Goal: Task Accomplishment & Management: Complete application form

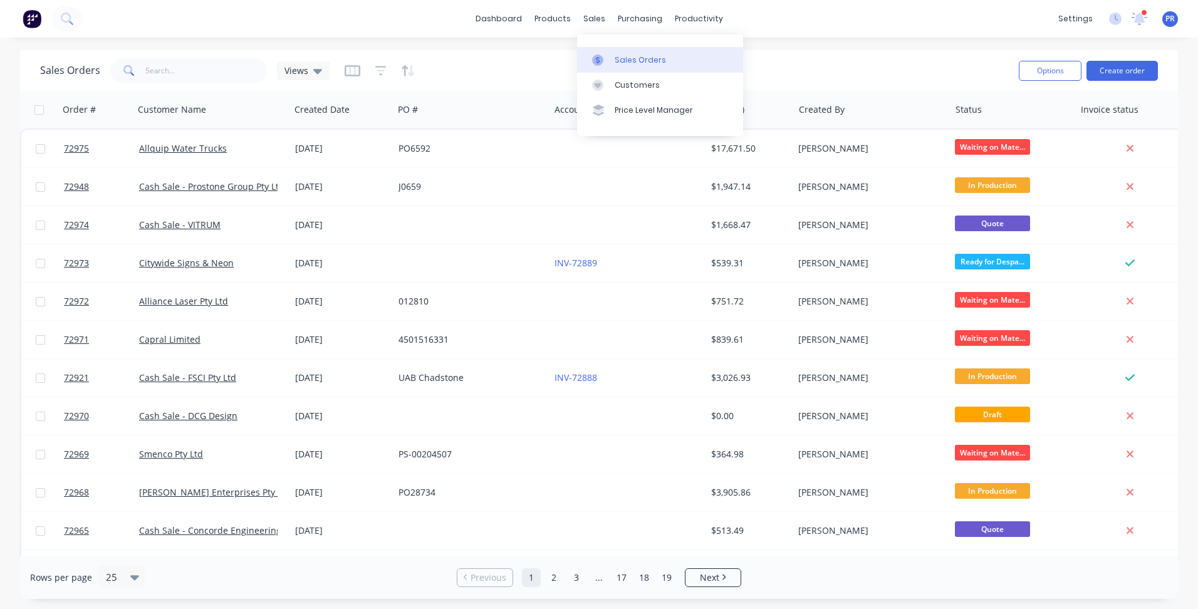
click at [608, 47] on link "Sales Orders" at bounding box center [660, 59] width 166 height 25
click at [1126, 15] on div "settings 1 new notifications [PERSON_NAME] all as read [PERSON_NAME] mentioned …" at bounding box center [1125, 18] width 146 height 19
click at [1145, 18] on icon at bounding box center [1139, 19] width 16 height 13
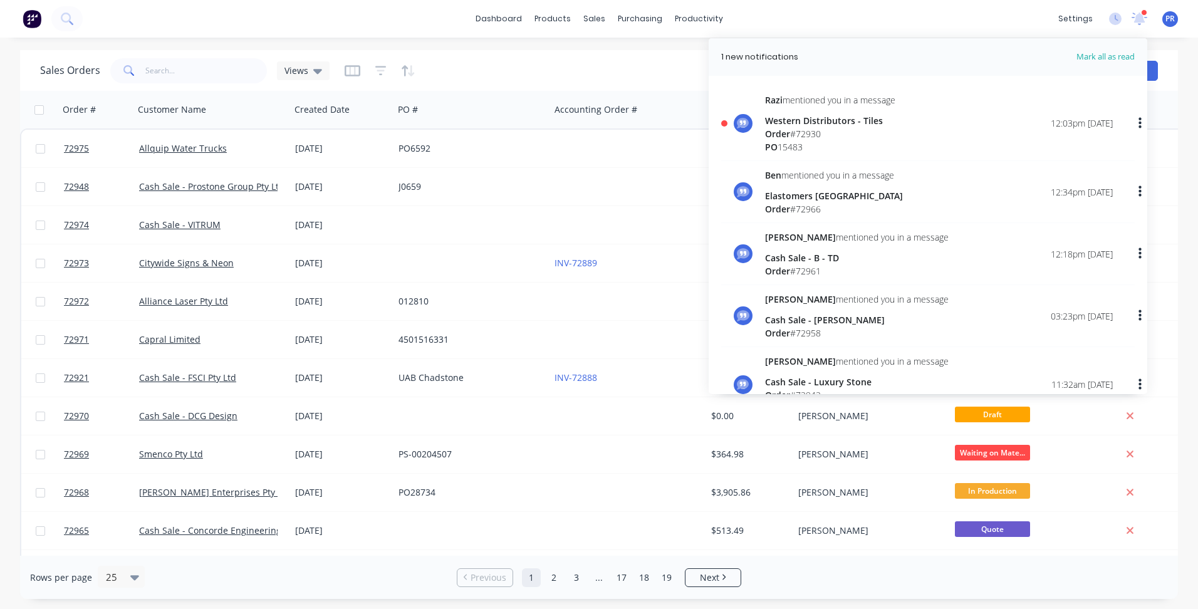
click at [882, 111] on div "[PERSON_NAME] mentioned you in a message Western Distributors - Tiles Order # 7…" at bounding box center [830, 123] width 130 height 60
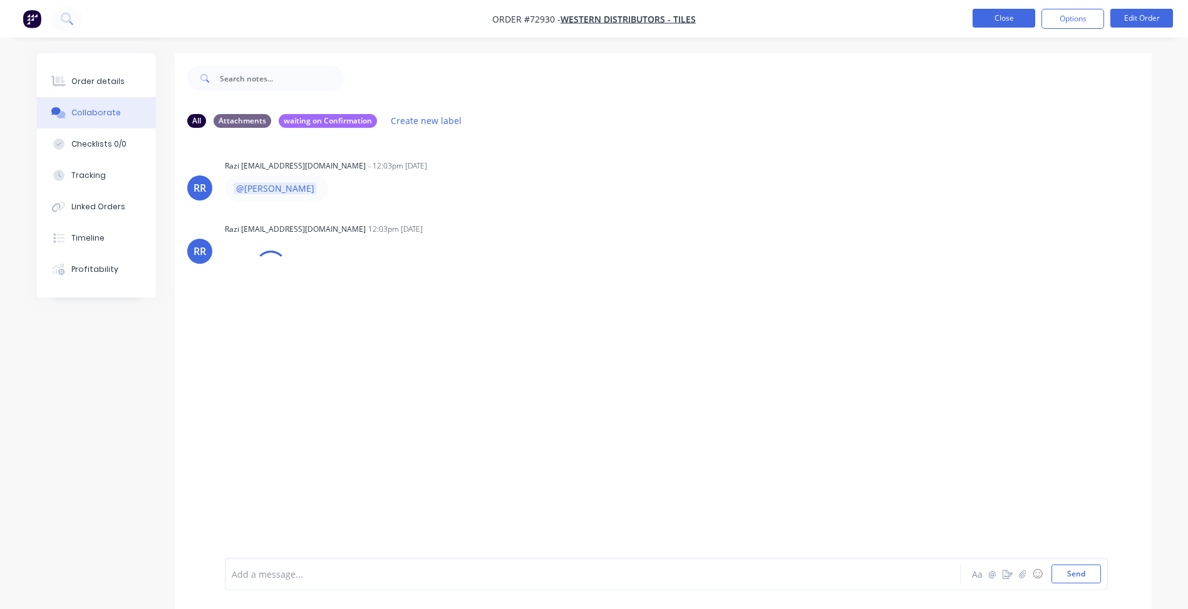
click at [1004, 23] on button "Close" at bounding box center [1004, 18] width 63 height 19
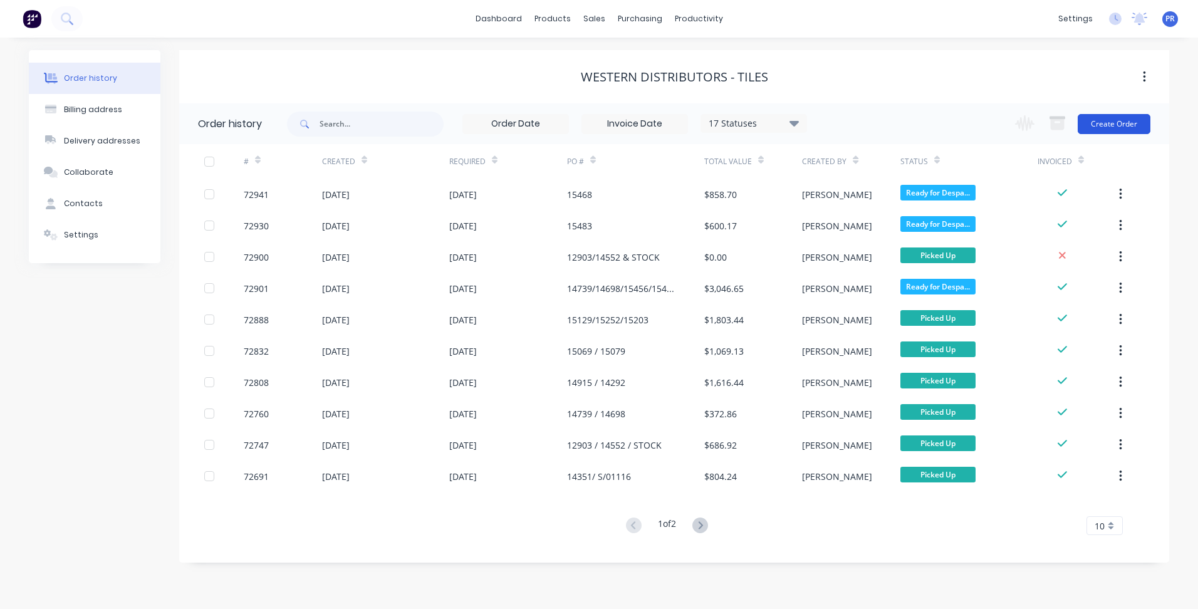
click at [1109, 127] on button "Create Order" at bounding box center [1114, 124] width 73 height 20
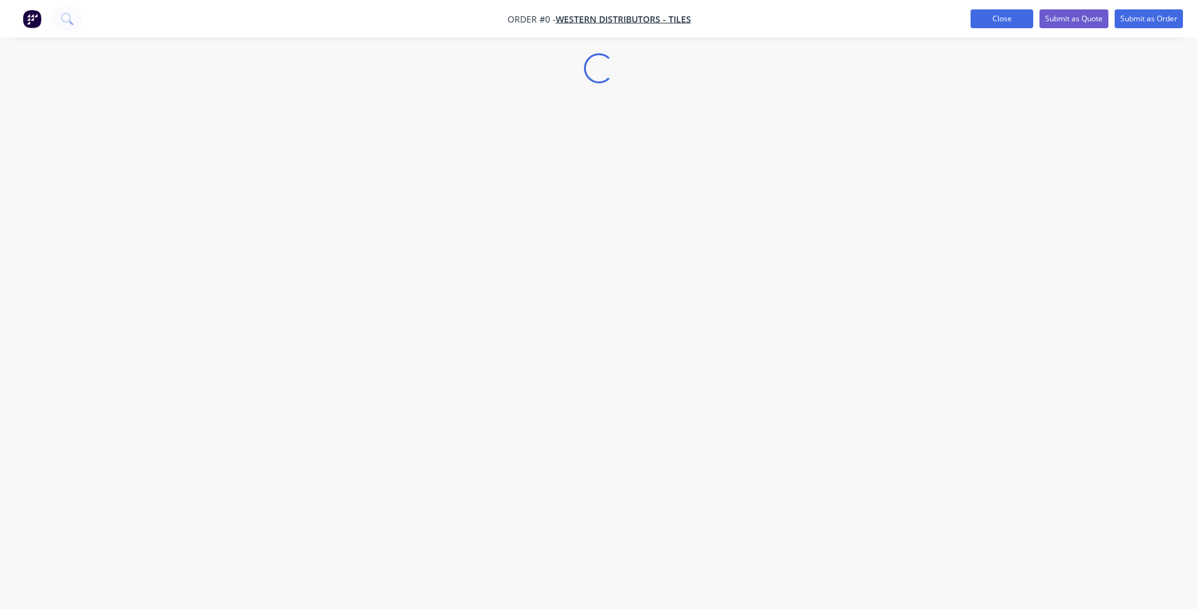
click at [1002, 19] on button "Close" at bounding box center [1001, 18] width 63 height 19
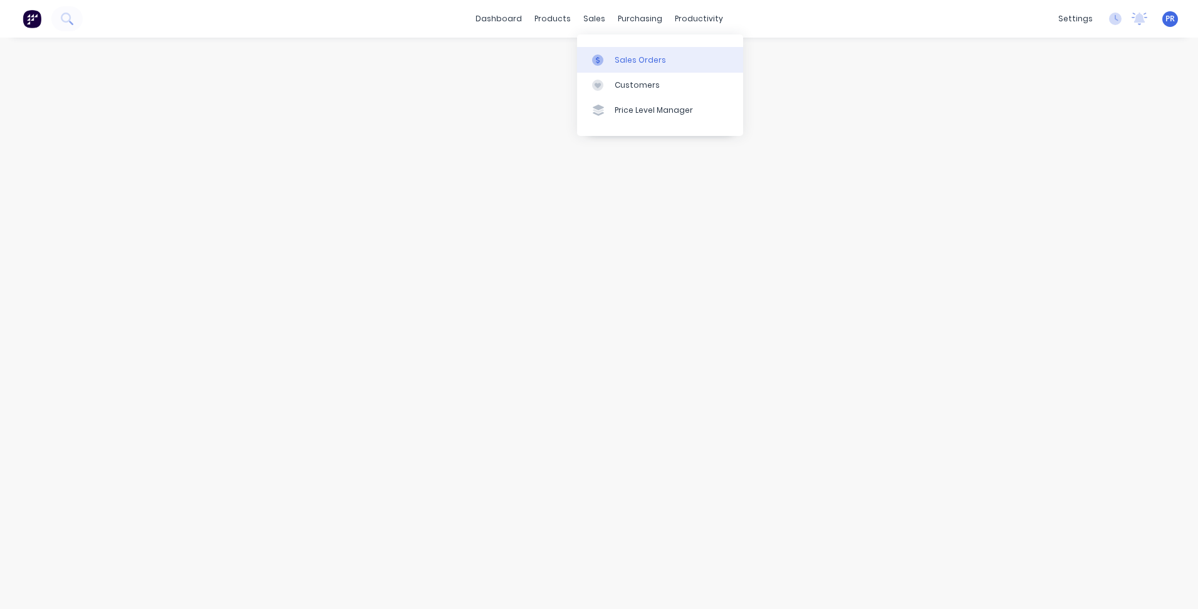
click at [609, 50] on link "Sales Orders" at bounding box center [660, 59] width 166 height 25
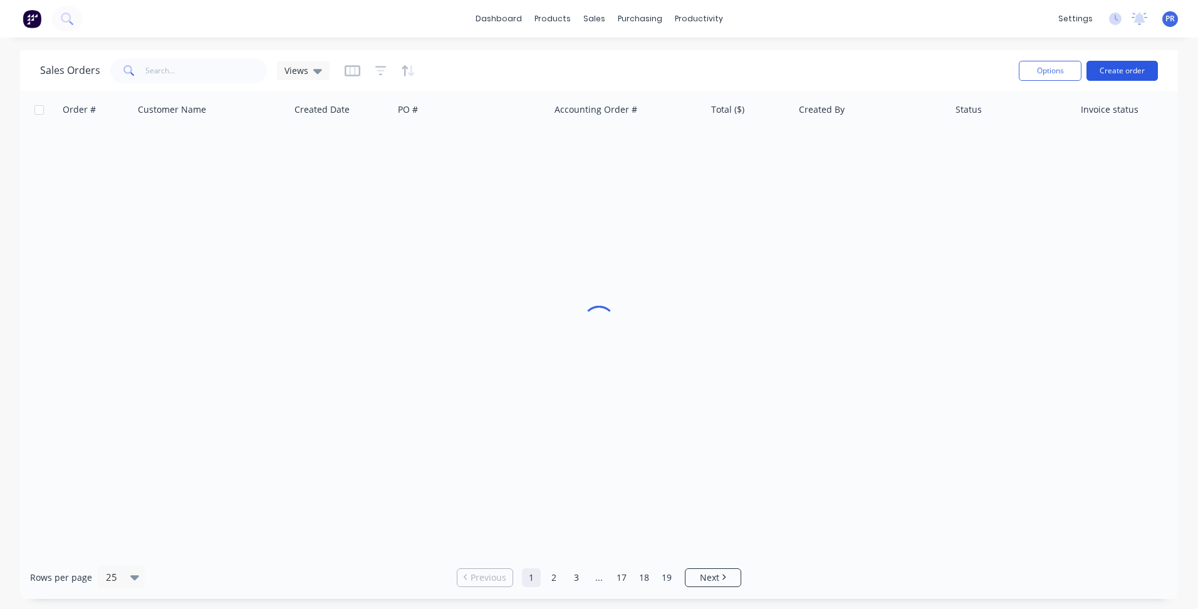
click at [1120, 66] on button "Create order" at bounding box center [1121, 71] width 71 height 20
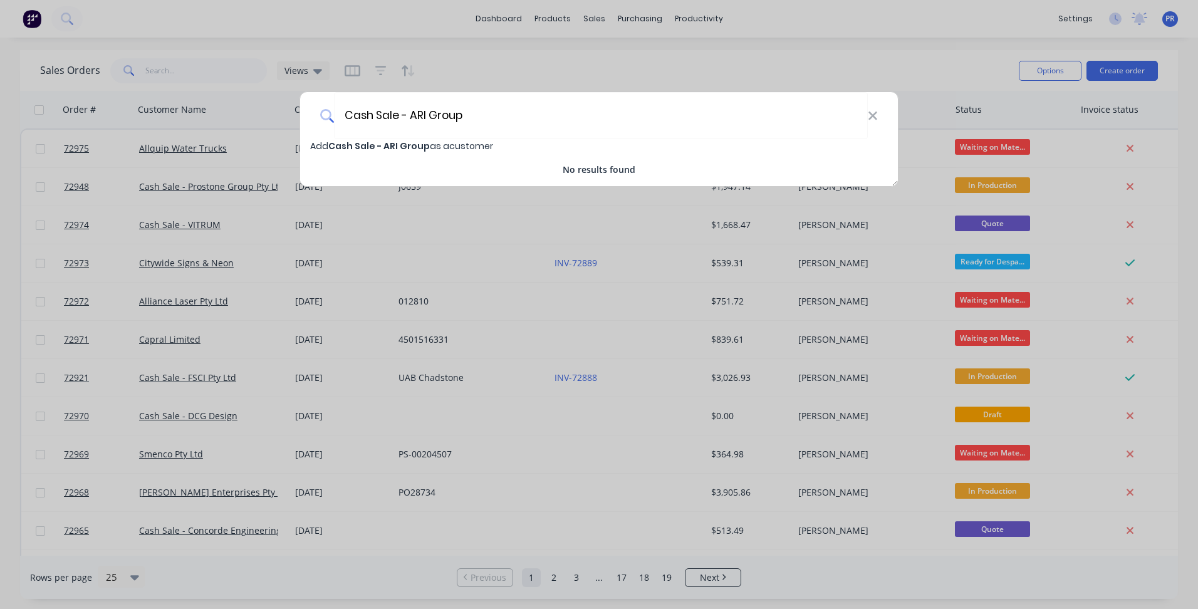
type input "Cash Sale - ARI Group"
click at [413, 147] on span "Cash Sale - ARI Group" at bounding box center [378, 146] width 101 height 13
select select "AU"
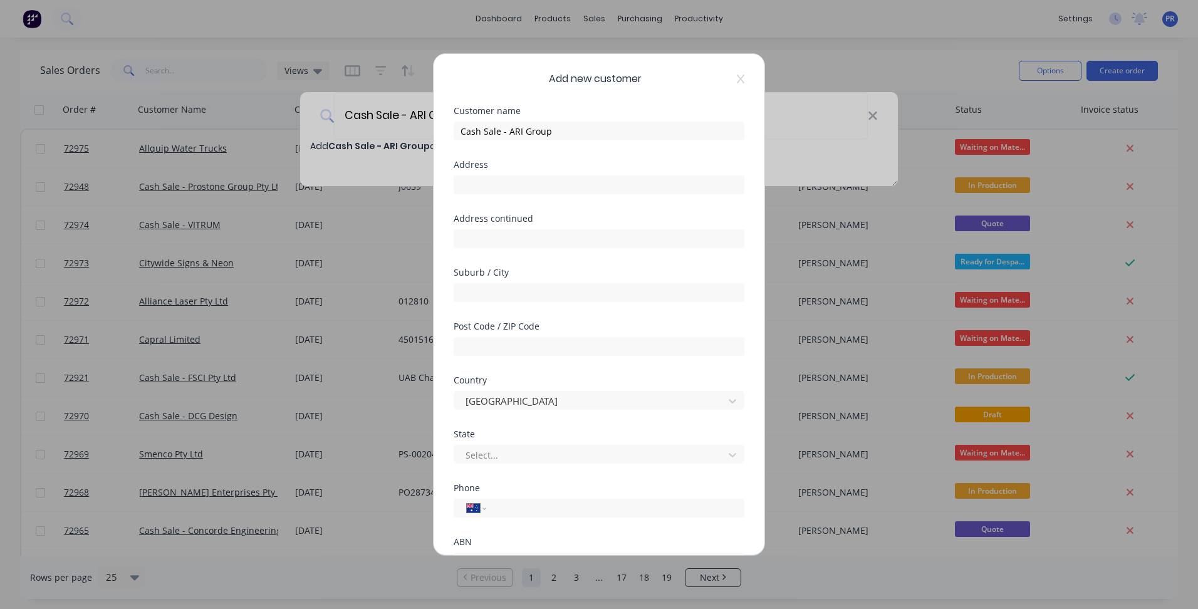
click at [555, 197] on div "Address" at bounding box center [599, 187] width 291 height 54
click at [553, 185] on input "text" at bounding box center [599, 184] width 291 height 19
drag, startPoint x: 494, startPoint y: 191, endPoint x: 498, endPoint y: 199, distance: 8.7
click at [494, 191] on input "text" at bounding box center [599, 184] width 291 height 19
type input "[STREET_ADDRESS]"
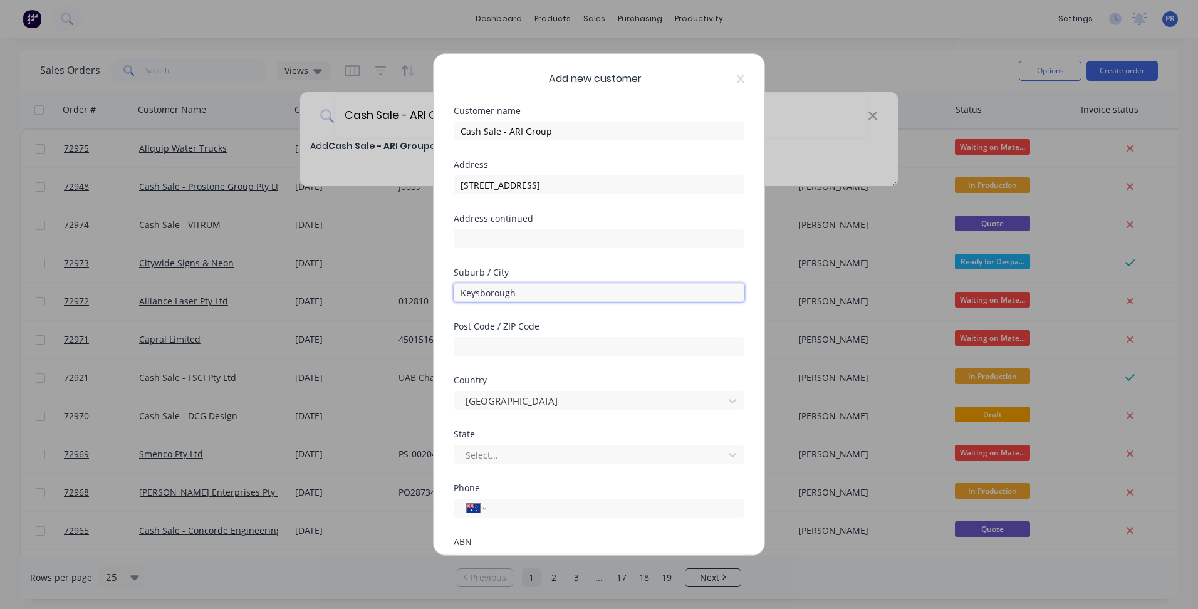
type input "Keysborough"
type input "3173"
type input "vic"
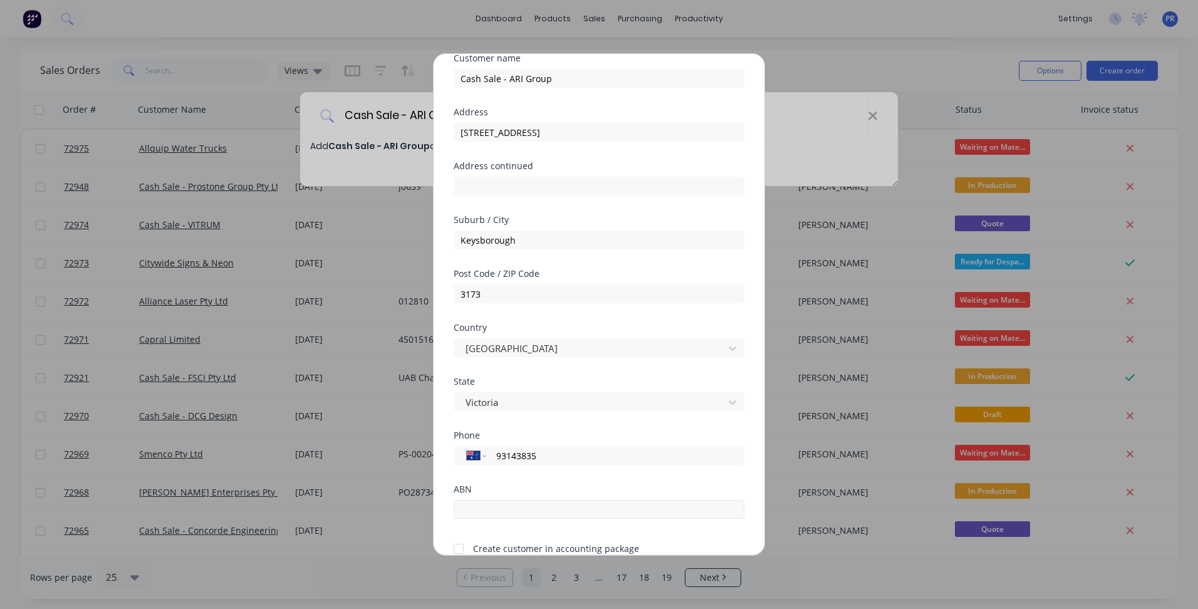
scroll to position [110, 0]
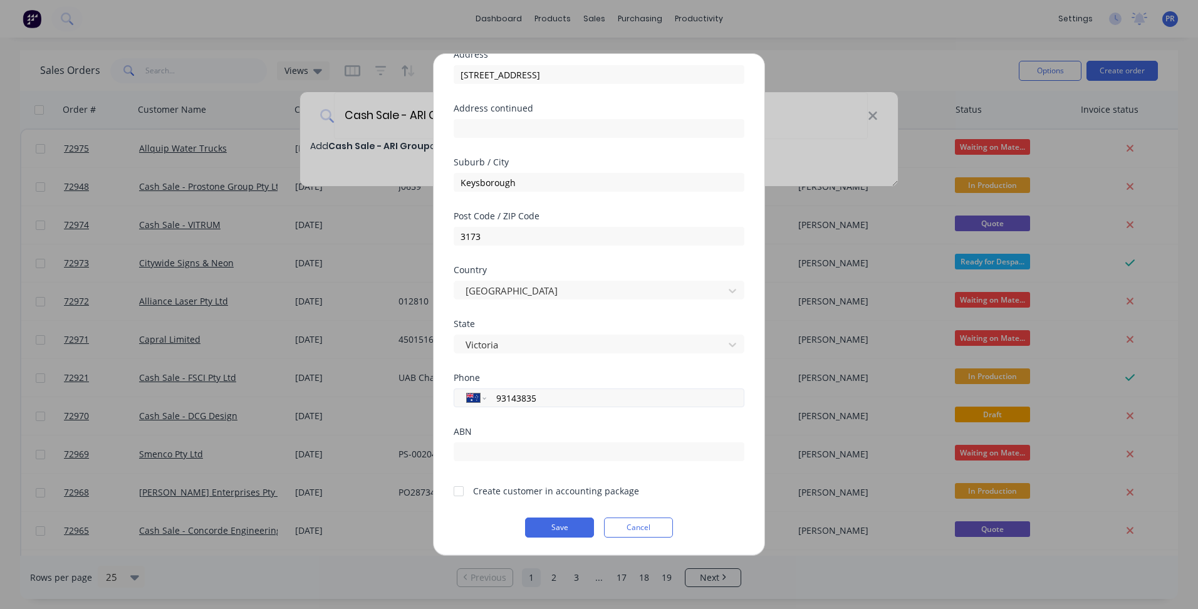
click at [495, 399] on input "93143835" at bounding box center [613, 398] width 236 height 14
type input "[PHONE_NUMBER]"
click at [462, 450] on input "text" at bounding box center [599, 451] width 291 height 19
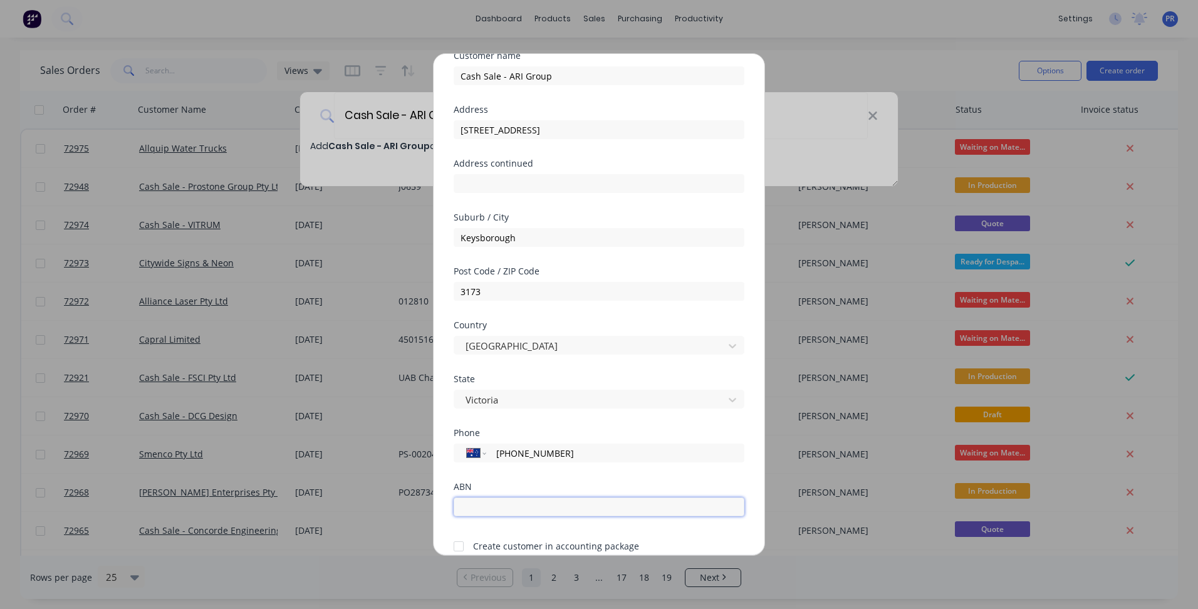
scroll to position [0, 0]
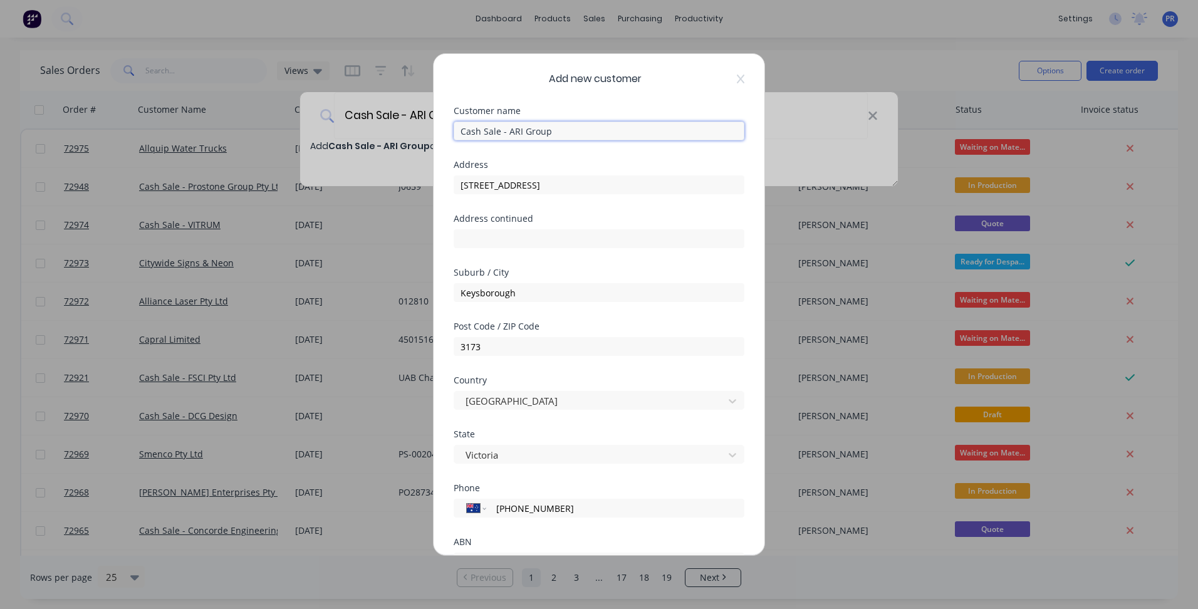
drag, startPoint x: 509, startPoint y: 132, endPoint x: 603, endPoint y: 143, distance: 94.0
click at [603, 143] on div "Customer name Cash Sale - ARI Group" at bounding box center [599, 133] width 291 height 54
paste input "sset Reliability Inspections"
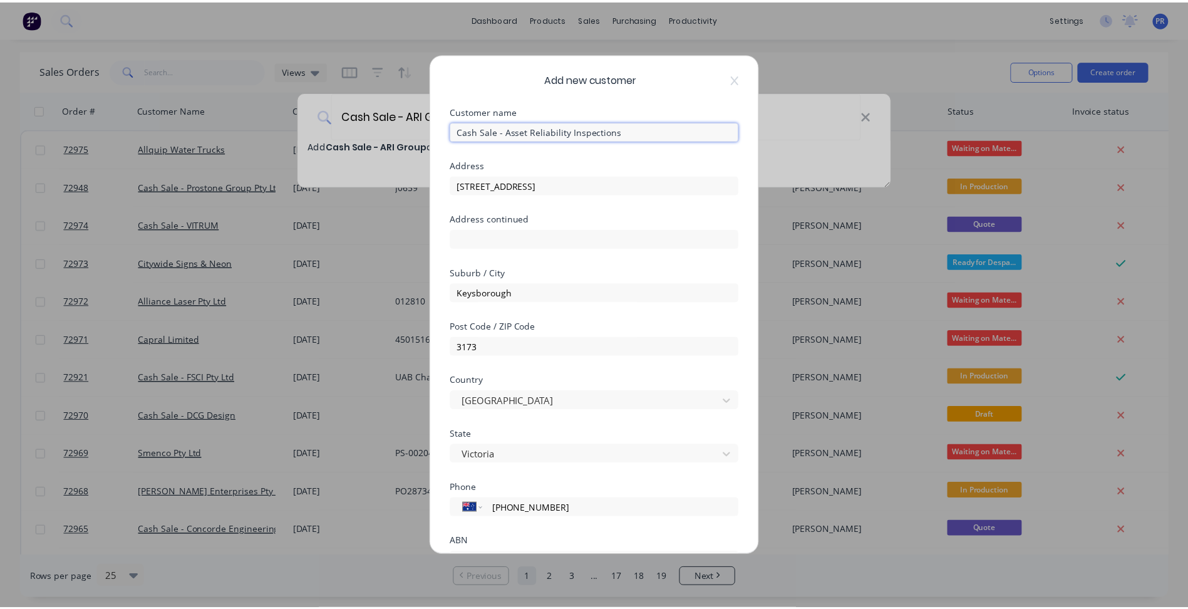
scroll to position [110, 0]
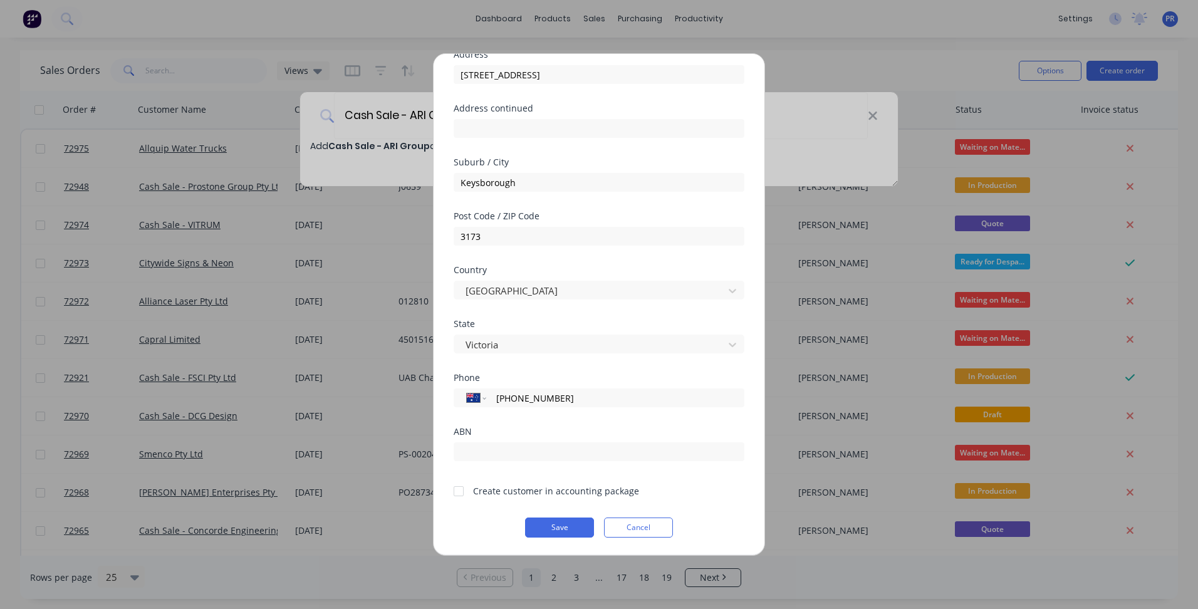
type input "Cash Sale - Asset Reliability Inspections"
click at [512, 443] on input "text" at bounding box center [599, 451] width 291 height 19
paste input "721 298 313 76"
type input "721 298 313 76"
click at [460, 495] on div at bounding box center [458, 491] width 25 height 25
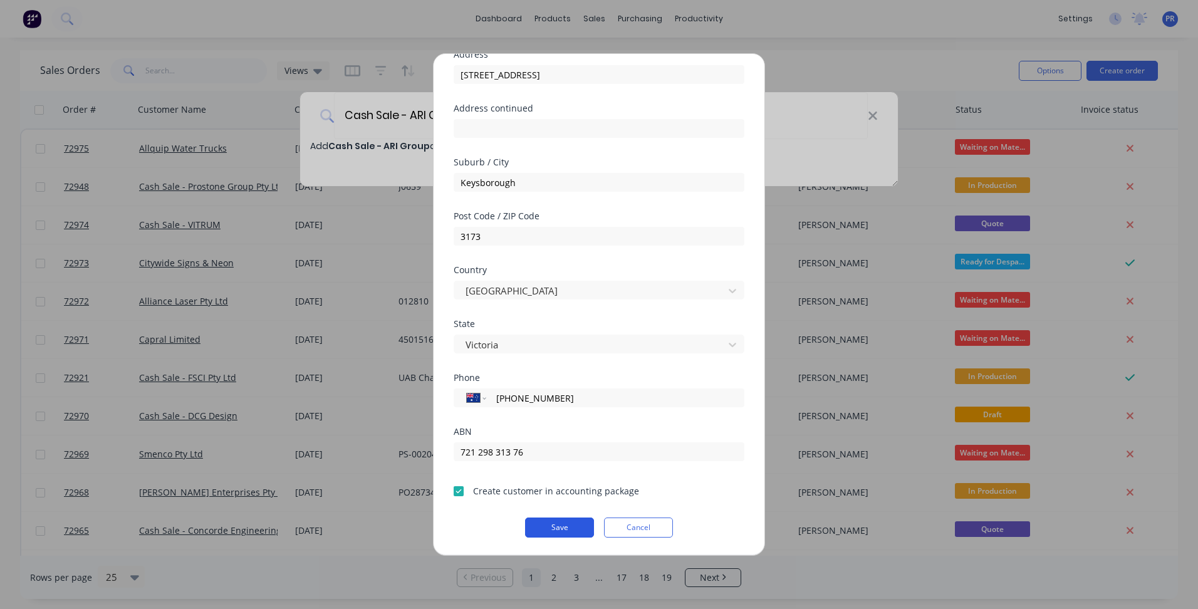
click at [558, 528] on button "Save" at bounding box center [559, 527] width 69 height 20
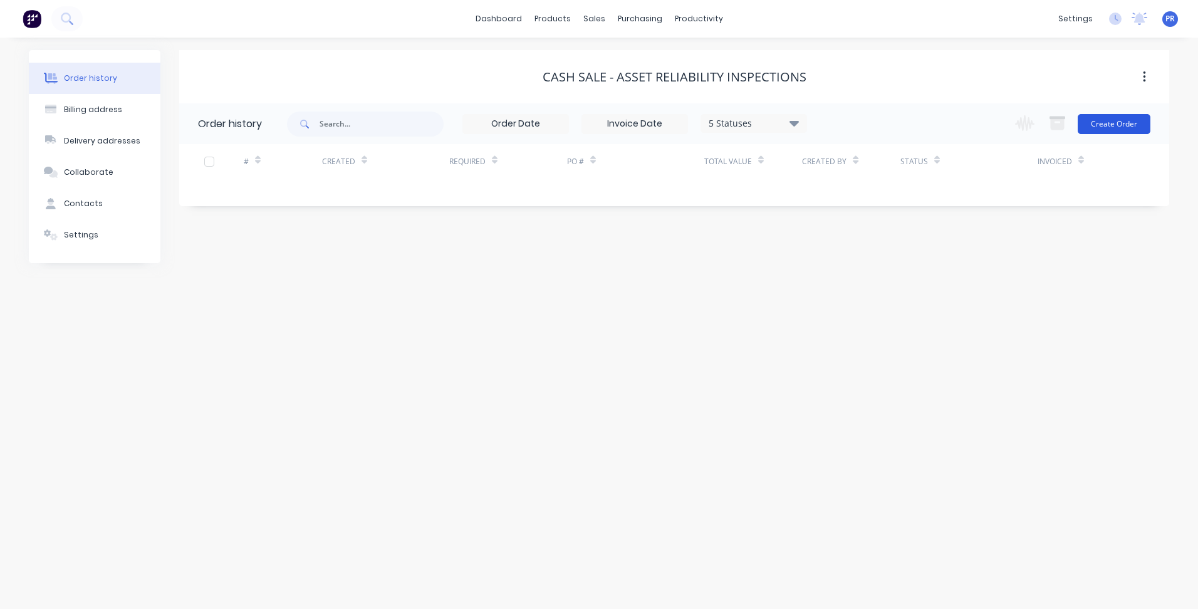
click at [1108, 126] on button "Create Order" at bounding box center [1114, 124] width 73 height 20
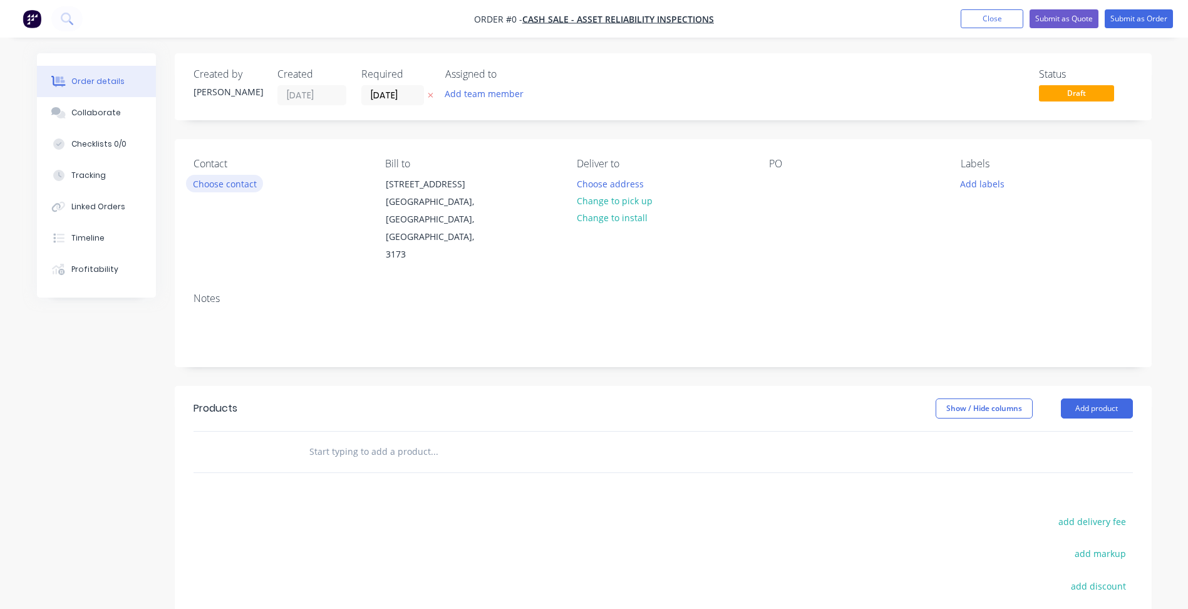
click at [234, 183] on button "Choose contact" at bounding box center [224, 183] width 77 height 17
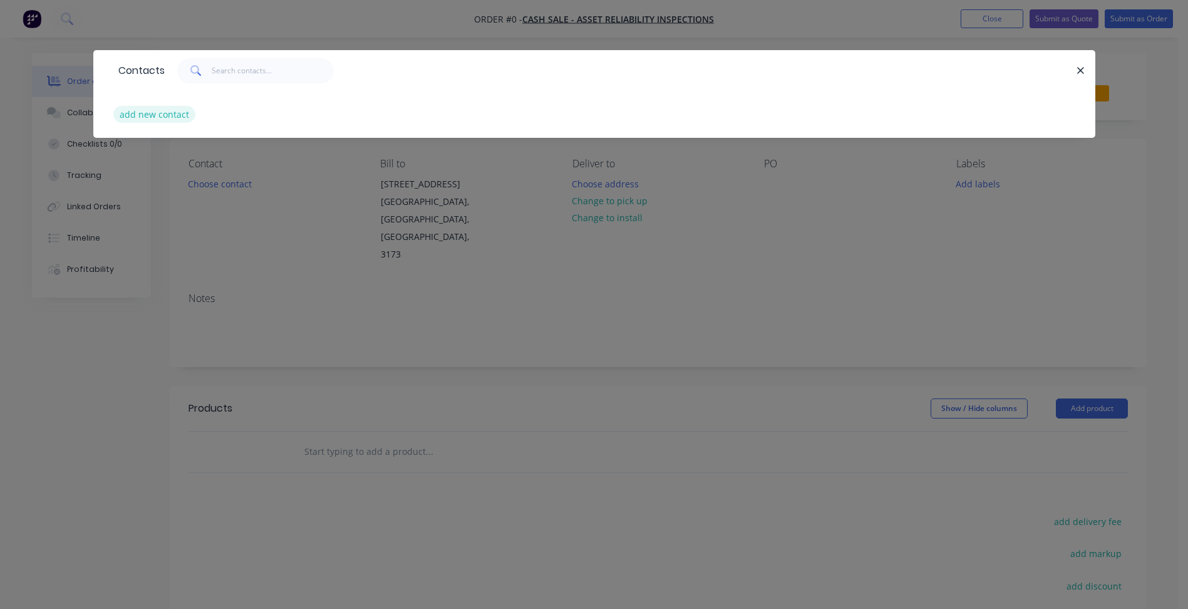
click at [160, 118] on button "add new contact" at bounding box center [154, 114] width 83 height 17
select select "AU"
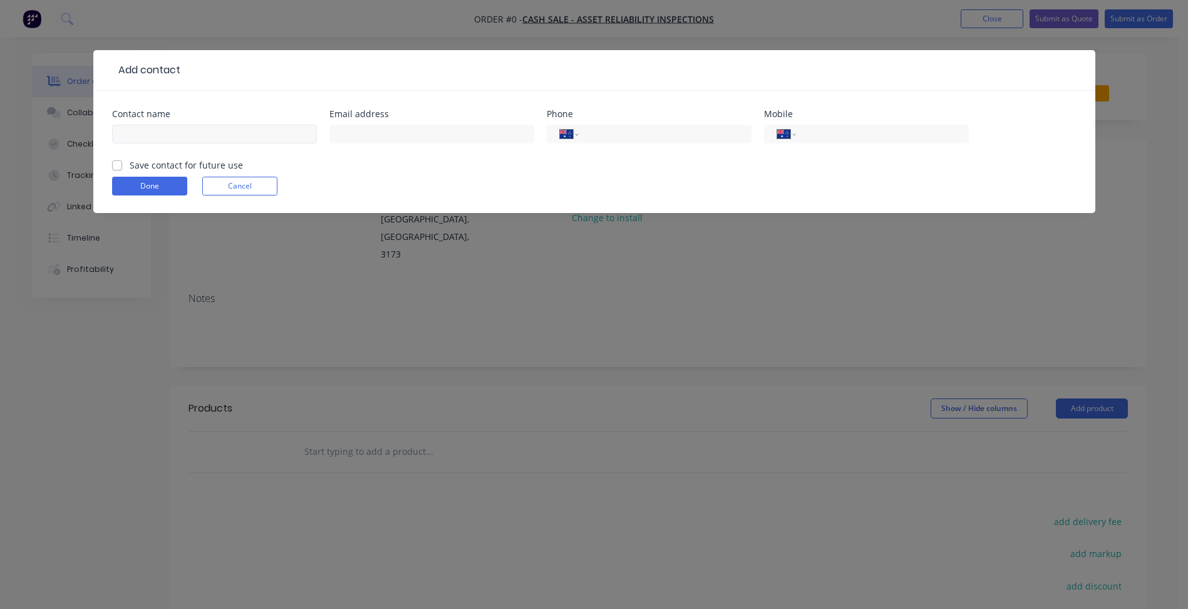
drag, startPoint x: 211, startPoint y: 122, endPoint x: 210, endPoint y: 132, distance: 9.5
click at [210, 123] on div at bounding box center [214, 140] width 205 height 37
click at [210, 132] on input "text" at bounding box center [214, 134] width 205 height 19
paste input "[PERSON_NAME] <[EMAIL_ADDRESS][DOMAIN_NAME]>"
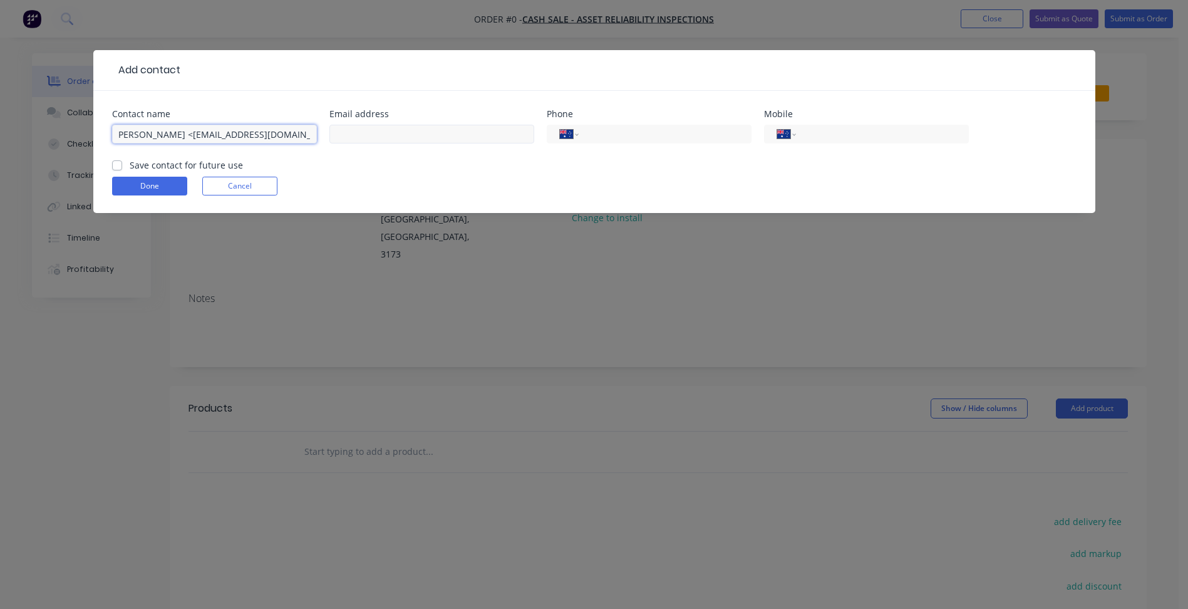
type input "[PERSON_NAME] <[EMAIL_ADDRESS][DOMAIN_NAME]>"
click at [431, 142] on input "text" at bounding box center [432, 134] width 205 height 19
paste input "[PERSON_NAME] <[EMAIL_ADDRESS][DOMAIN_NAME]>"
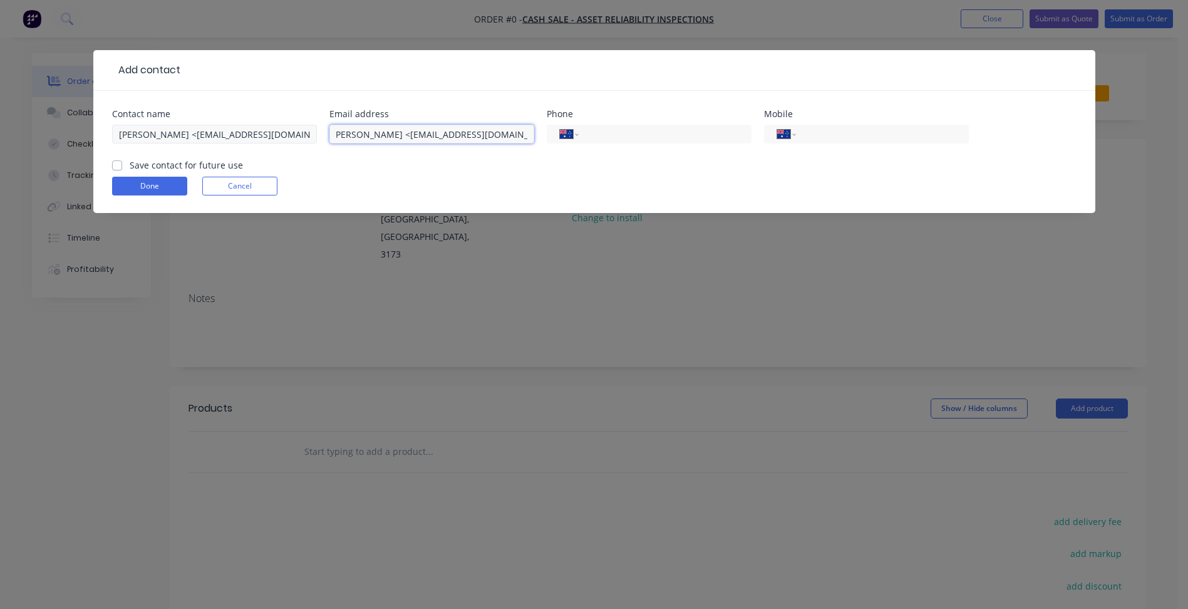
drag, startPoint x: 405, startPoint y: 135, endPoint x: 142, endPoint y: 140, distance: 263.8
click at [96, 137] on div "Contact name [PERSON_NAME] <[EMAIL_ADDRESS][DOMAIN_NAME]> Email address [PERSON…" at bounding box center [594, 152] width 1002 height 122
drag, startPoint x: 467, startPoint y: 129, endPoint x: 459, endPoint y: 135, distance: 9.9
click at [464, 133] on input "[EMAIL_ADDRESS][DOMAIN_NAME]>" at bounding box center [432, 134] width 205 height 19
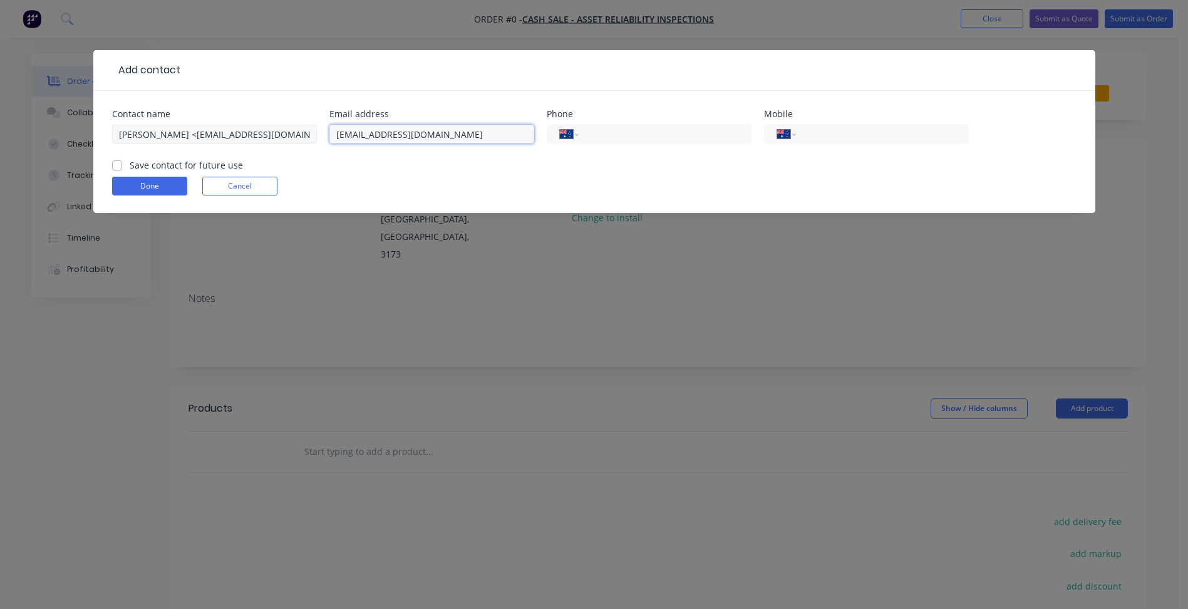
type input "[EMAIL_ADDRESS][DOMAIN_NAME]"
drag, startPoint x: 185, startPoint y: 133, endPoint x: 726, endPoint y: 100, distance: 541.7
click at [635, 103] on div "Contact name [PERSON_NAME] <[EMAIL_ADDRESS][DOMAIN_NAME]> Email address [EMAIL_…" at bounding box center [594, 152] width 1002 height 122
type input "[PERSON_NAME]"
click at [621, 137] on input "tel" at bounding box center [663, 134] width 150 height 14
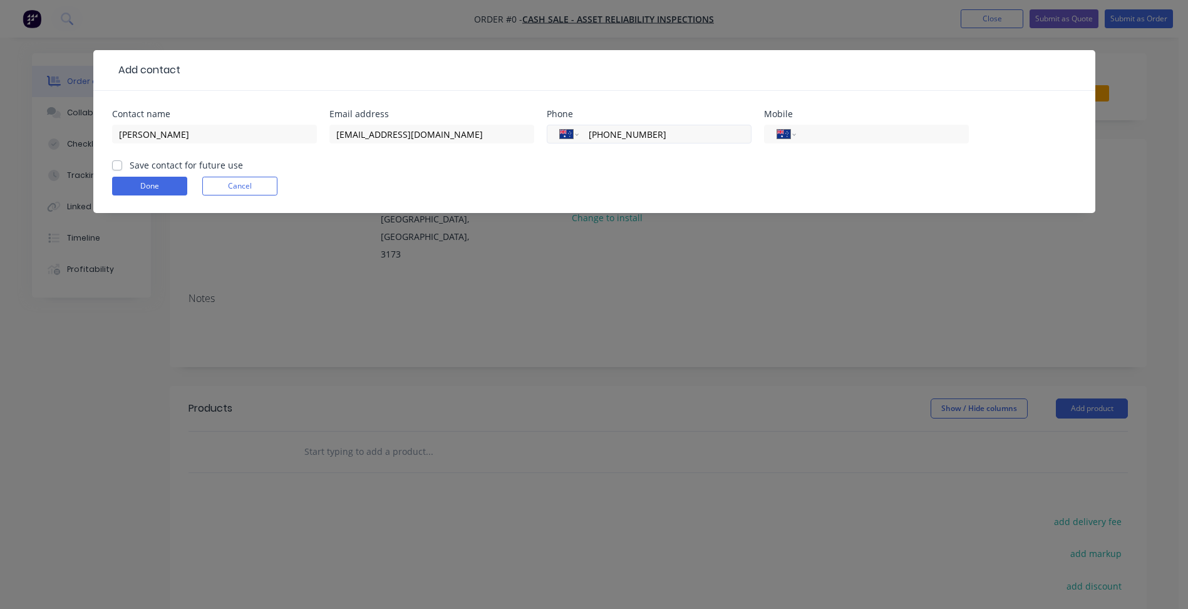
type input "[PHONE_NUMBER]"
type input "0438 238 690"
click at [130, 165] on label "Save contact for future use" at bounding box center [186, 164] width 113 height 13
click at [113, 165] on input "Save contact for future use" at bounding box center [117, 164] width 10 height 12
checkbox input "true"
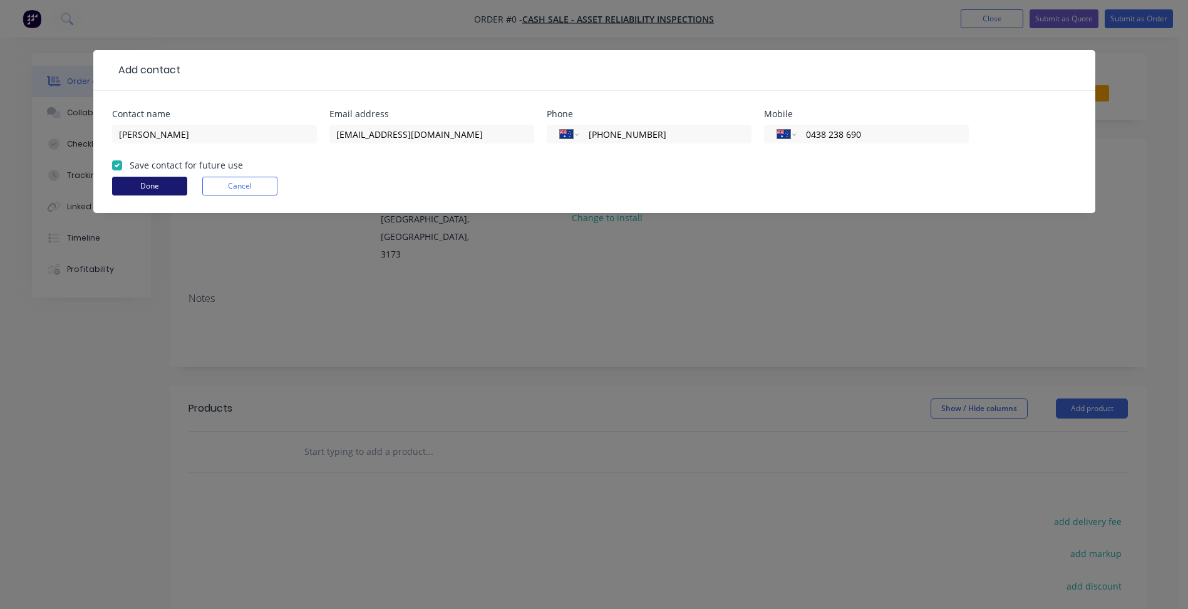
click at [137, 187] on button "Done" at bounding box center [149, 186] width 75 height 19
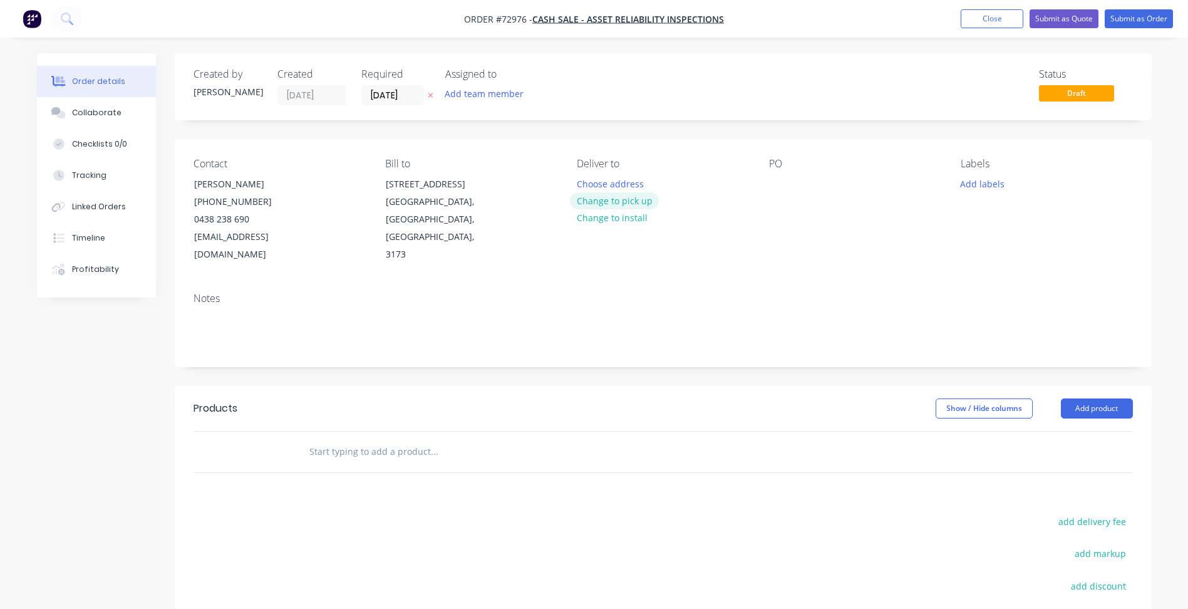
click at [625, 200] on button "Change to pick up" at bounding box center [614, 200] width 89 height 17
click at [392, 99] on input "[DATE]" at bounding box center [392, 95] width 61 height 19
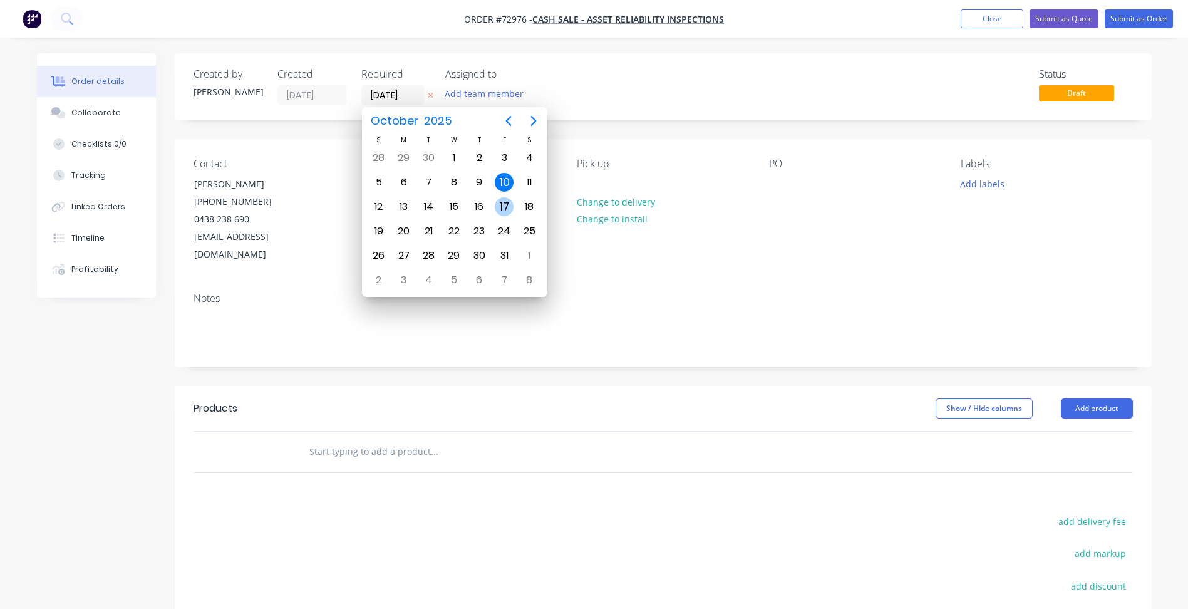
click at [504, 208] on div "17" at bounding box center [504, 206] width 19 height 19
type input "[DATE]"
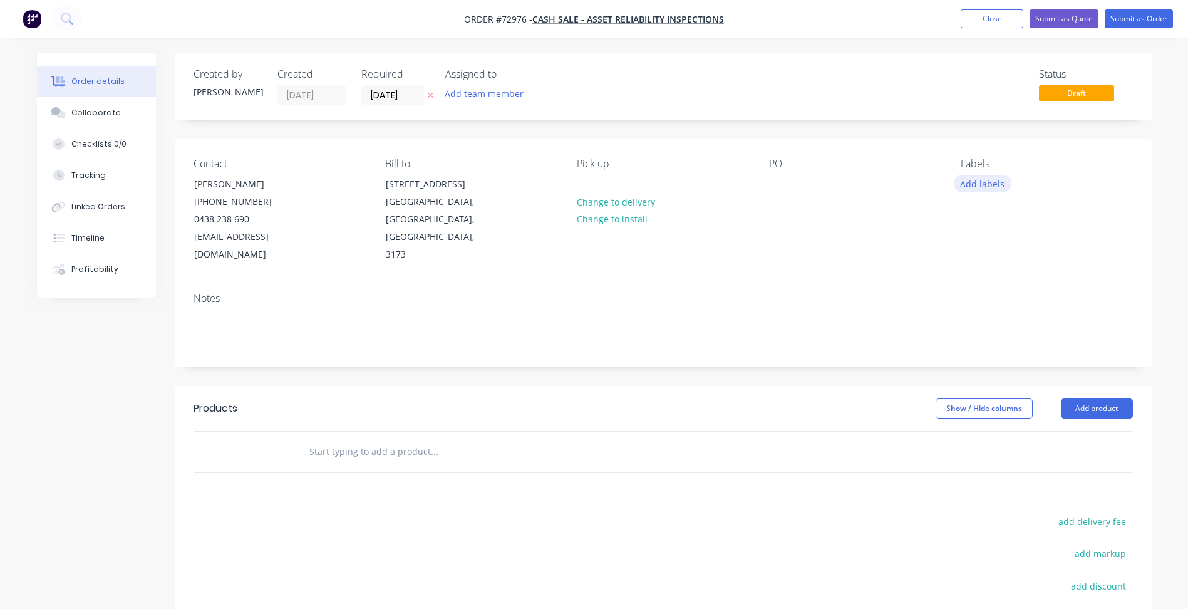
click at [969, 180] on button "Add labels" at bounding box center [983, 183] width 58 height 17
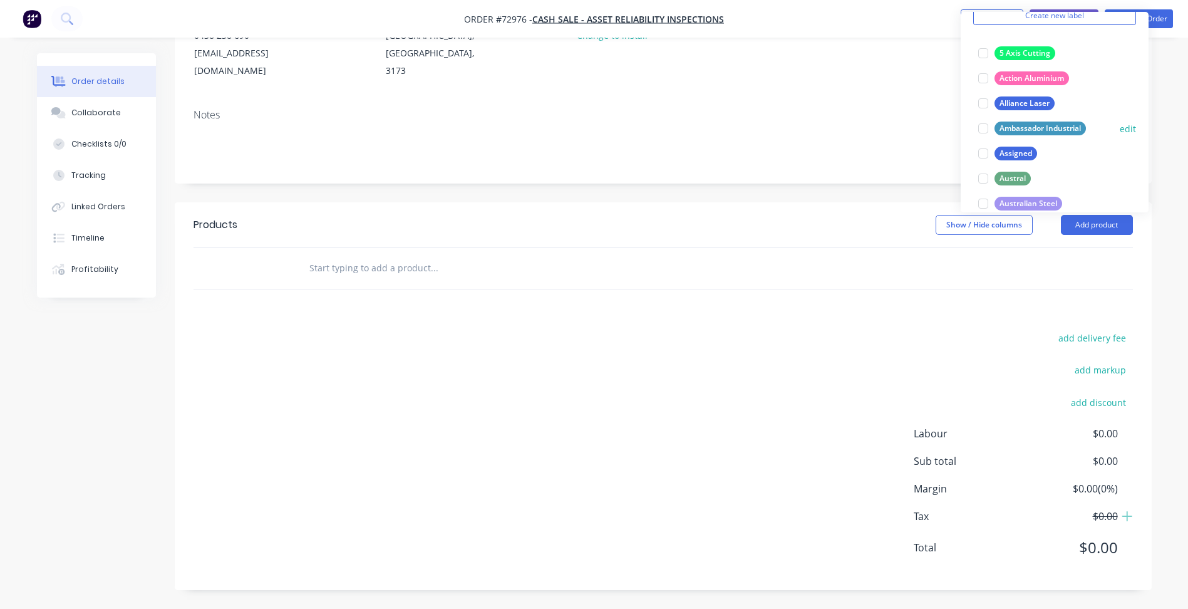
scroll to position [313, 0]
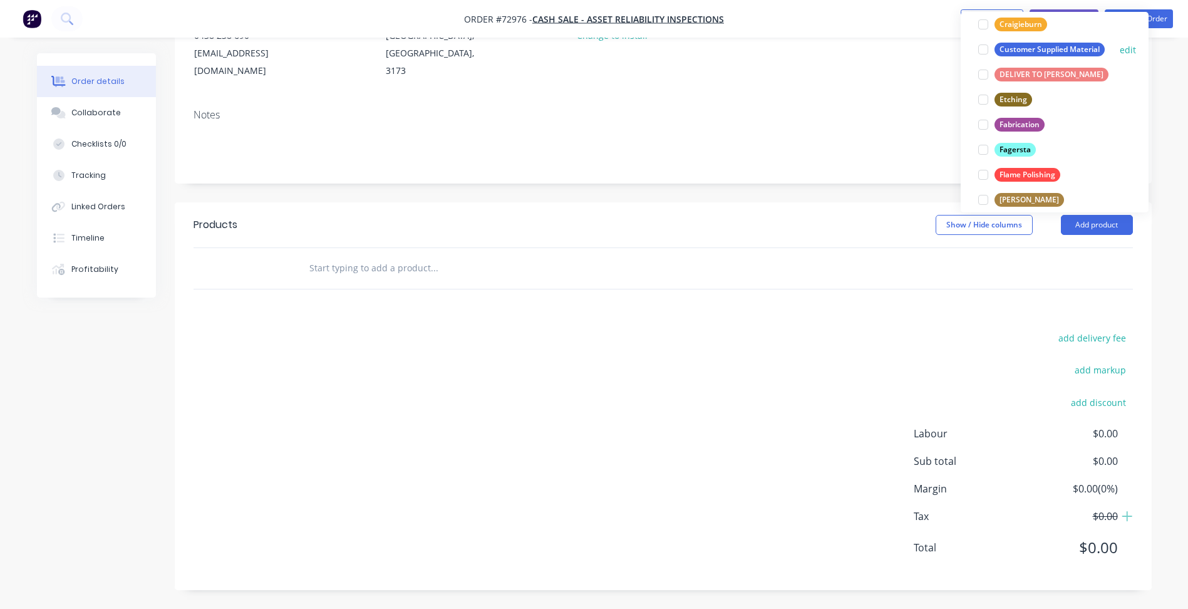
click at [980, 48] on div at bounding box center [983, 49] width 25 height 25
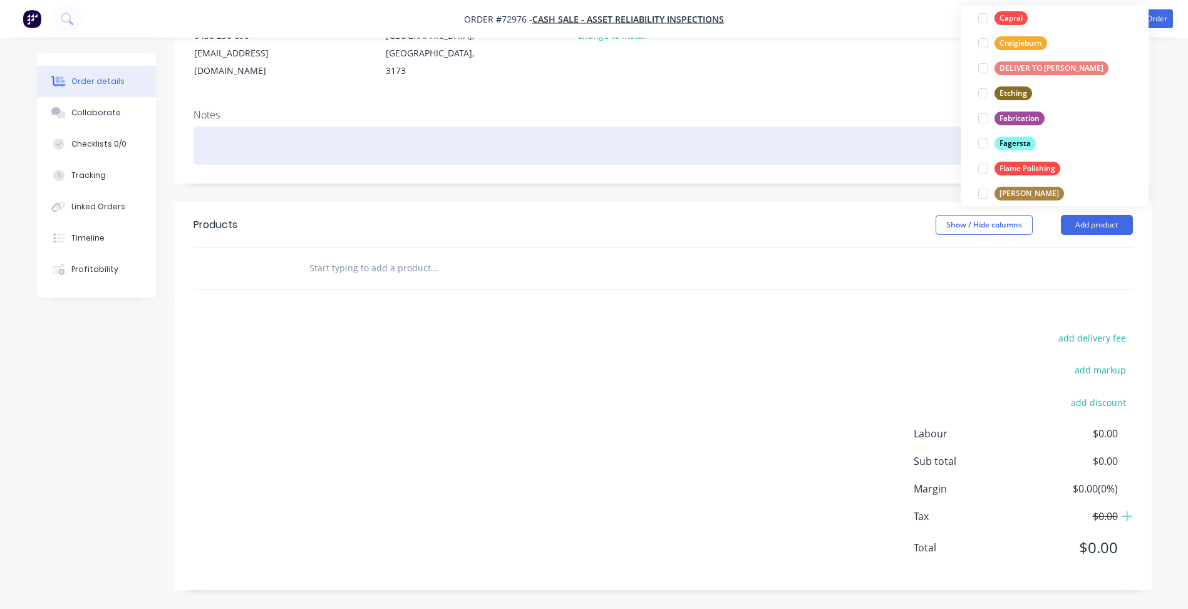
scroll to position [63, 0]
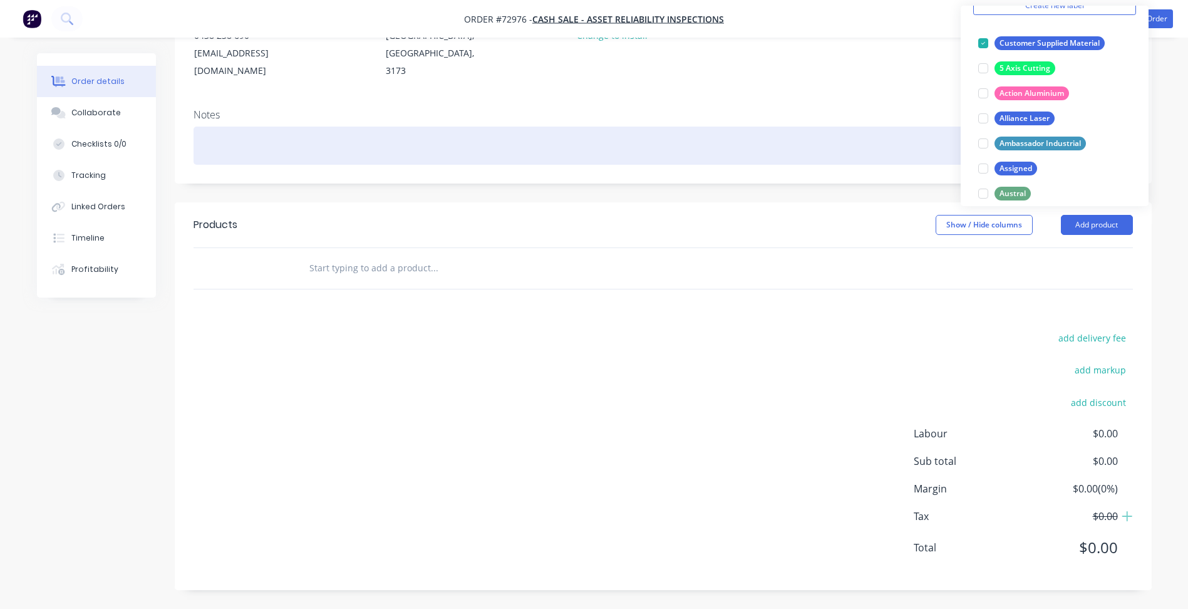
click at [786, 137] on div at bounding box center [664, 146] width 940 height 38
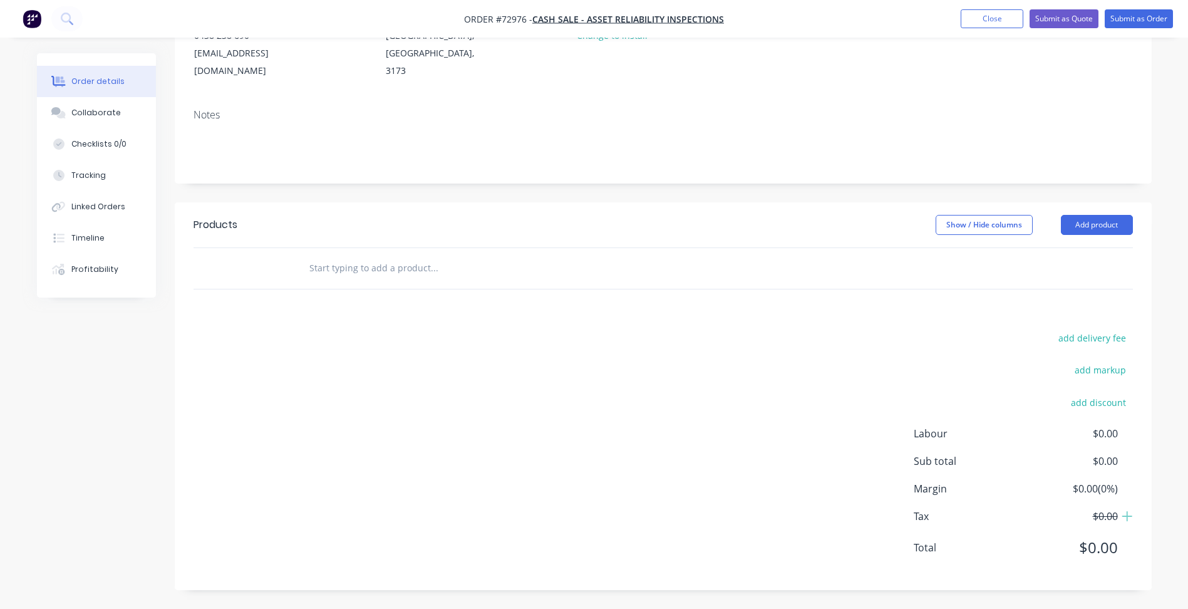
click at [513, 21] on span "Order #72976 -" at bounding box center [498, 19] width 68 height 12
copy span "72976"
click at [1098, 221] on button "Add product" at bounding box center [1097, 225] width 72 height 20
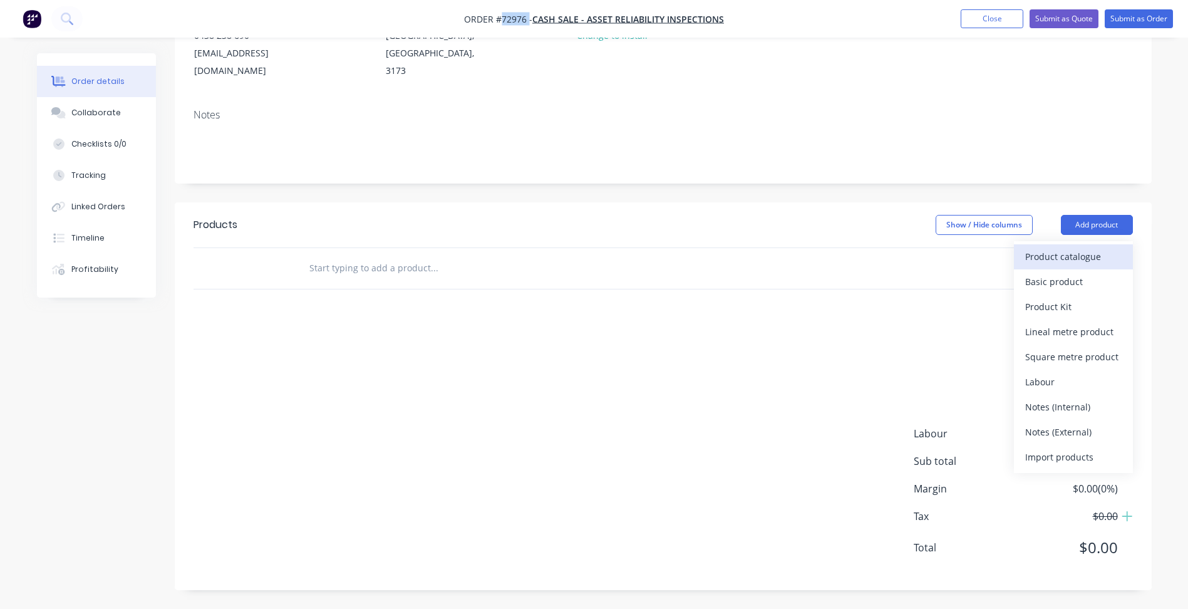
click at [1075, 254] on div "Product catalogue" at bounding box center [1074, 256] width 96 height 18
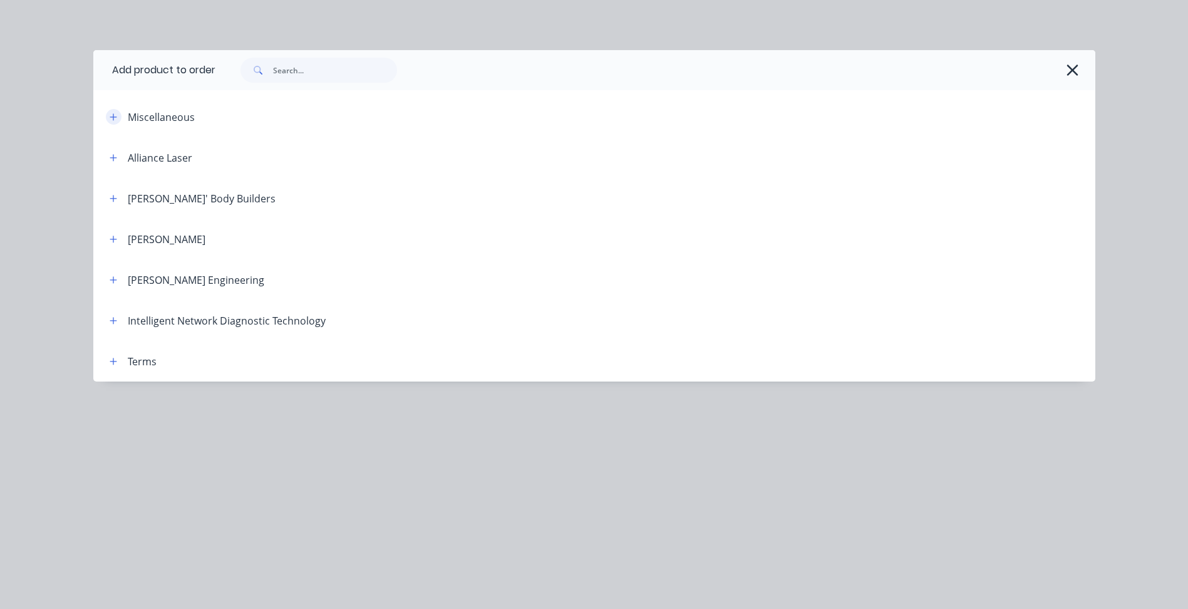
click at [115, 118] on icon "button" at bounding box center [114, 117] width 8 height 9
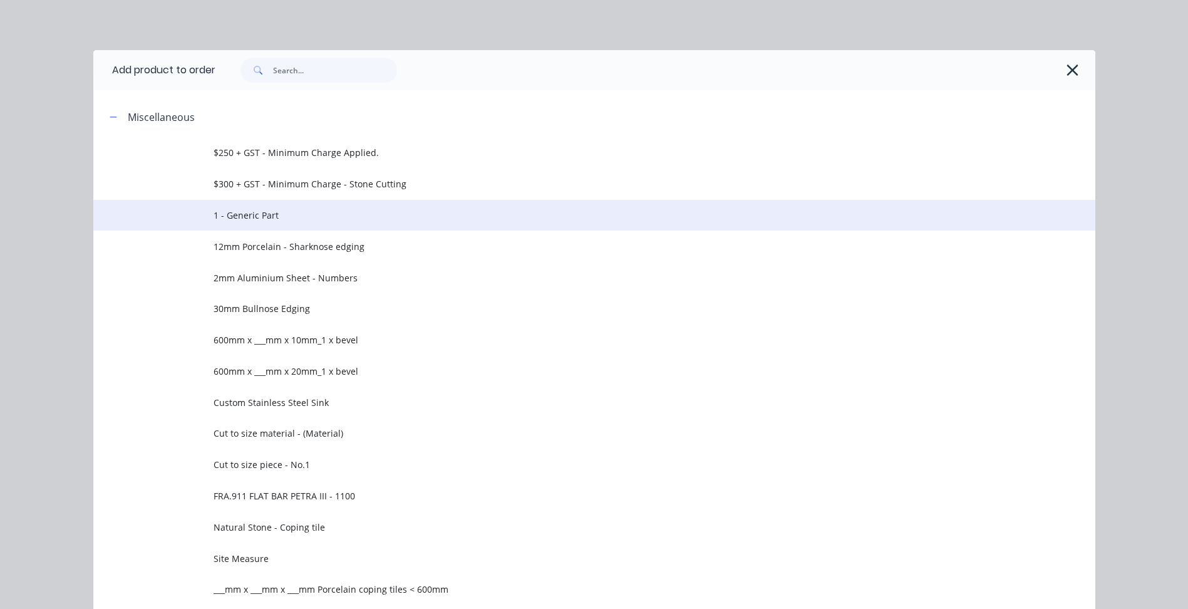
click at [250, 206] on td "1 - Generic Part" at bounding box center [655, 215] width 882 height 31
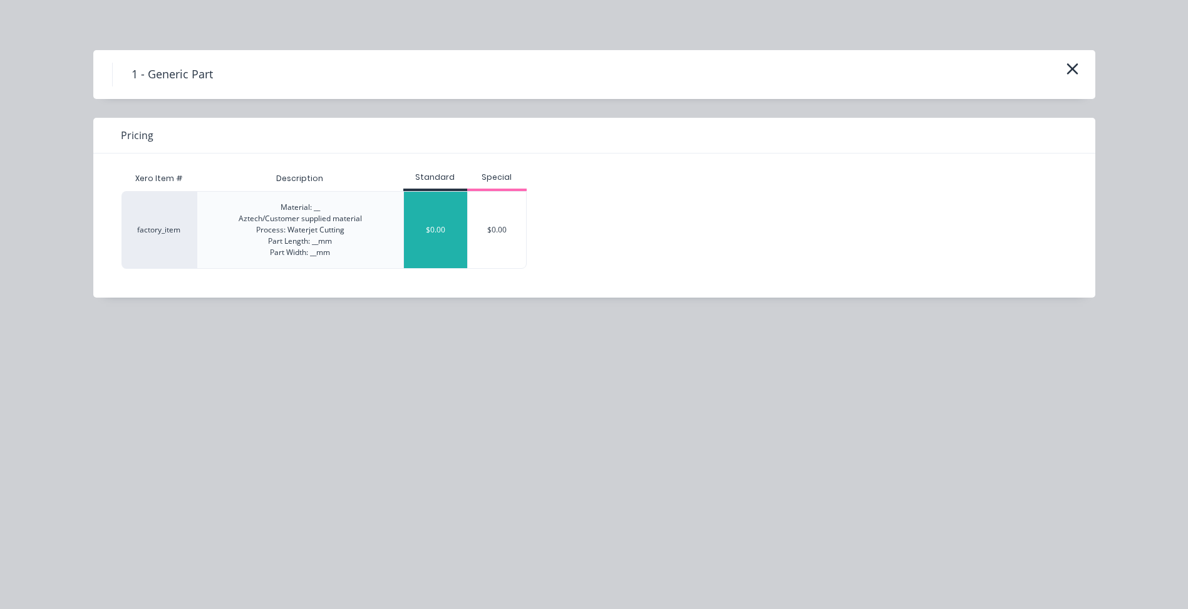
click at [420, 232] on div "$0.00" at bounding box center [435, 230] width 63 height 76
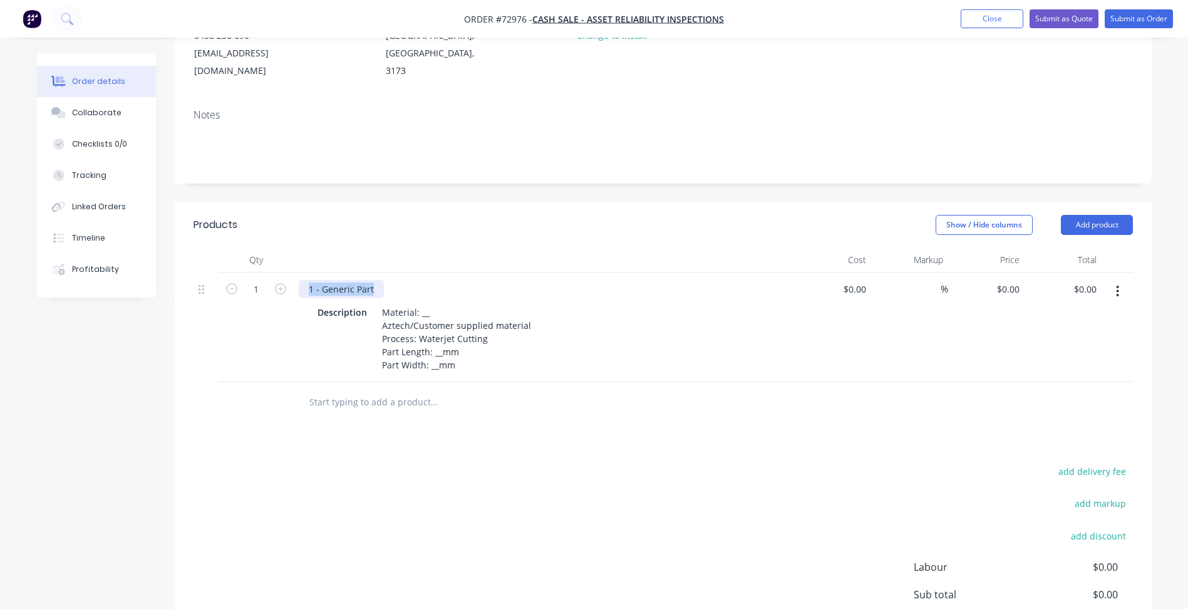
drag, startPoint x: 380, startPoint y: 291, endPoint x: 297, endPoint y: 293, distance: 83.3
click at [297, 293] on div "1 - Generic Part Description Material: __ Aztech/Customer supplied material Pro…" at bounding box center [544, 328] width 501 height 110
click at [355, 289] on div "1 - Generic Part" at bounding box center [341, 289] width 85 height 18
drag, startPoint x: 377, startPoint y: 292, endPoint x: 51, endPoint y: 294, distance: 325.8
click at [177, 308] on div "Qty Cost Markup Price Total 1 1 - Generic Part Description Material: __ Aztech/…" at bounding box center [663, 334] width 977 height 175
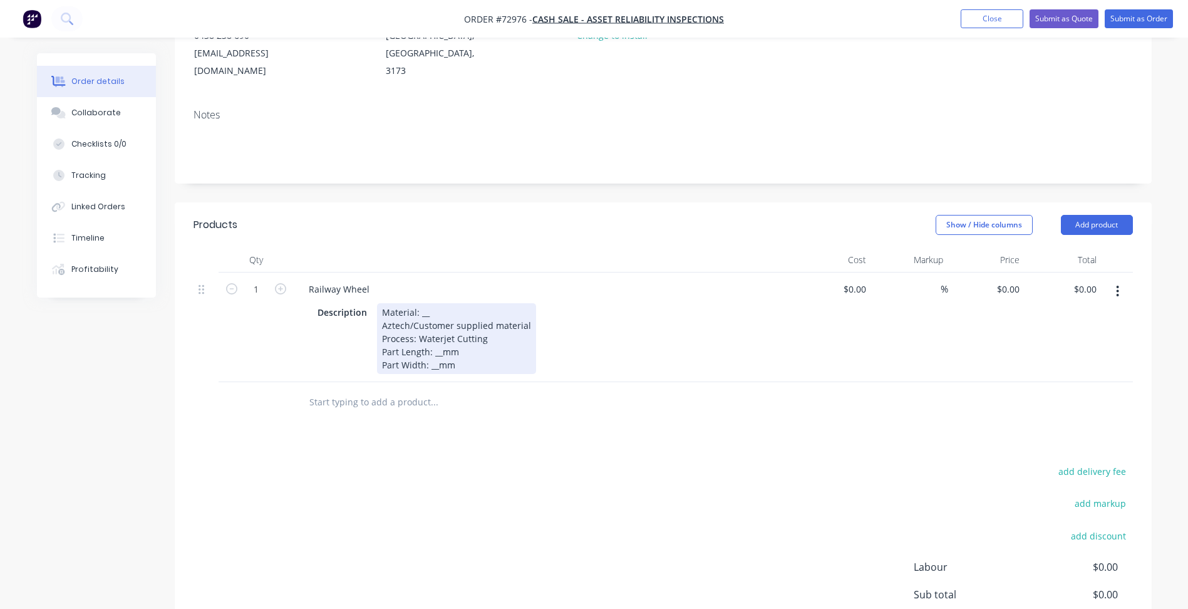
click at [427, 318] on div "Material: __ Aztech/Customer supplied material Process: Waterjet Cutting Part L…" at bounding box center [456, 338] width 159 height 71
click at [429, 317] on div "Material: __ Aztech/Customer supplied material Process: Waterjet Cutting Part L…" at bounding box center [456, 338] width 159 height 71
drag, startPoint x: 414, startPoint y: 321, endPoint x: 383, endPoint y: 328, distance: 32.1
click at [374, 326] on div "Description Material: Railway Wheel Aztech/Customer supplied material Process: …" at bounding box center [542, 338] width 459 height 71
click at [440, 354] on div "Material: Railway Wheel Customer supplied material Process: Waterjet Cutting Pa…" at bounding box center [441, 338] width 128 height 71
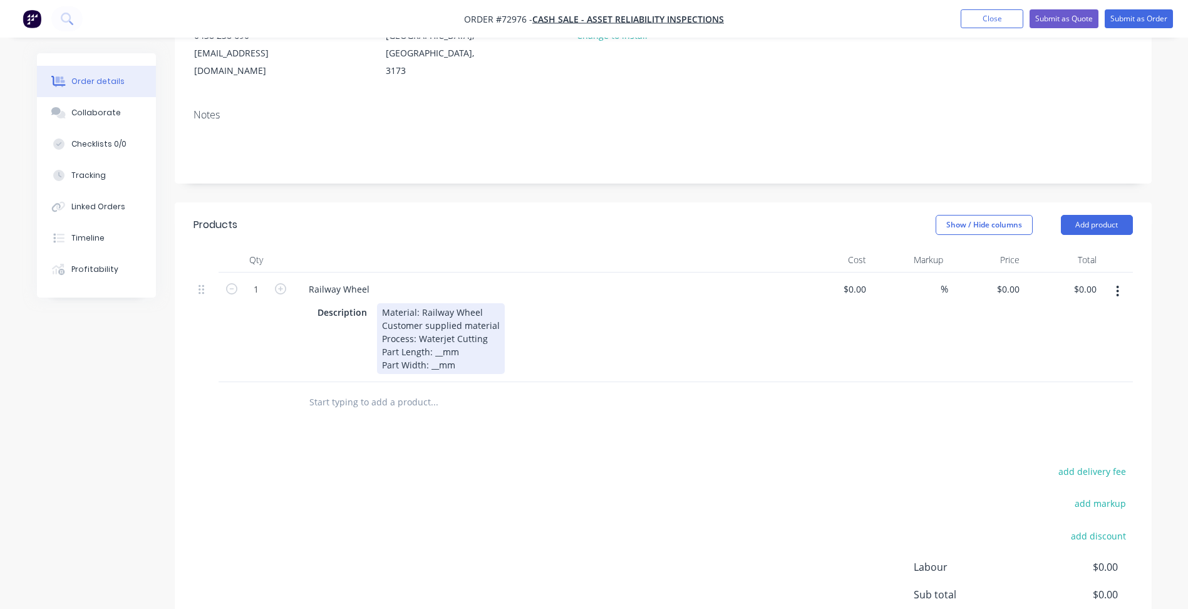
click at [404, 351] on div "Material: Railway Wheel Customer supplied material Process: Waterjet Cutting Pa…" at bounding box center [441, 338] width 128 height 71
click at [405, 350] on div "Material: Railway Wheel Customer supplied material Process: Waterjet Cutting Pa…" at bounding box center [441, 338] width 128 height 71
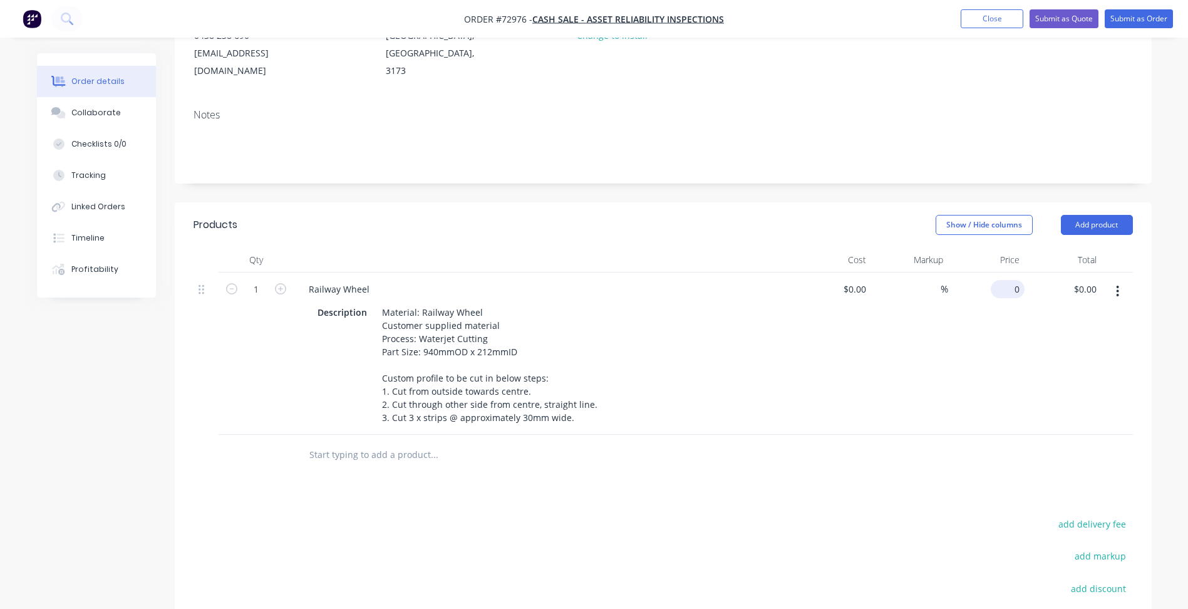
click at [1006, 286] on div "0 $0.00" at bounding box center [1008, 289] width 34 height 18
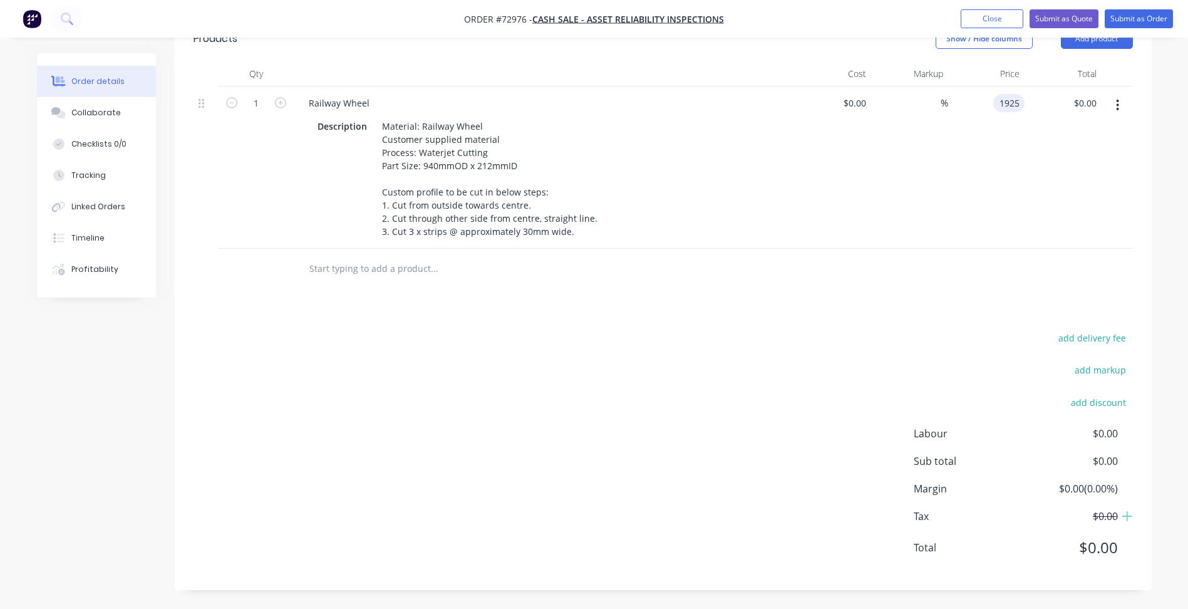
type input "$1,925.00"
click at [748, 357] on div "add delivery fee add markup add discount Labour $0.00 Sub total $0.00 Margin $0…" at bounding box center [664, 451] width 940 height 242
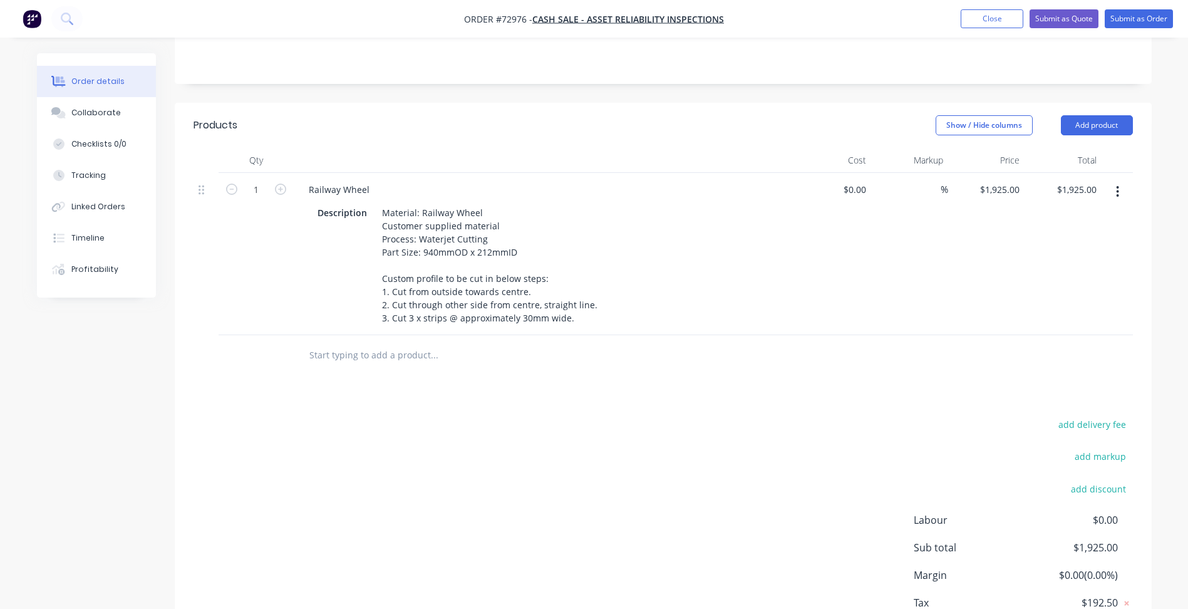
scroll to position [182, 0]
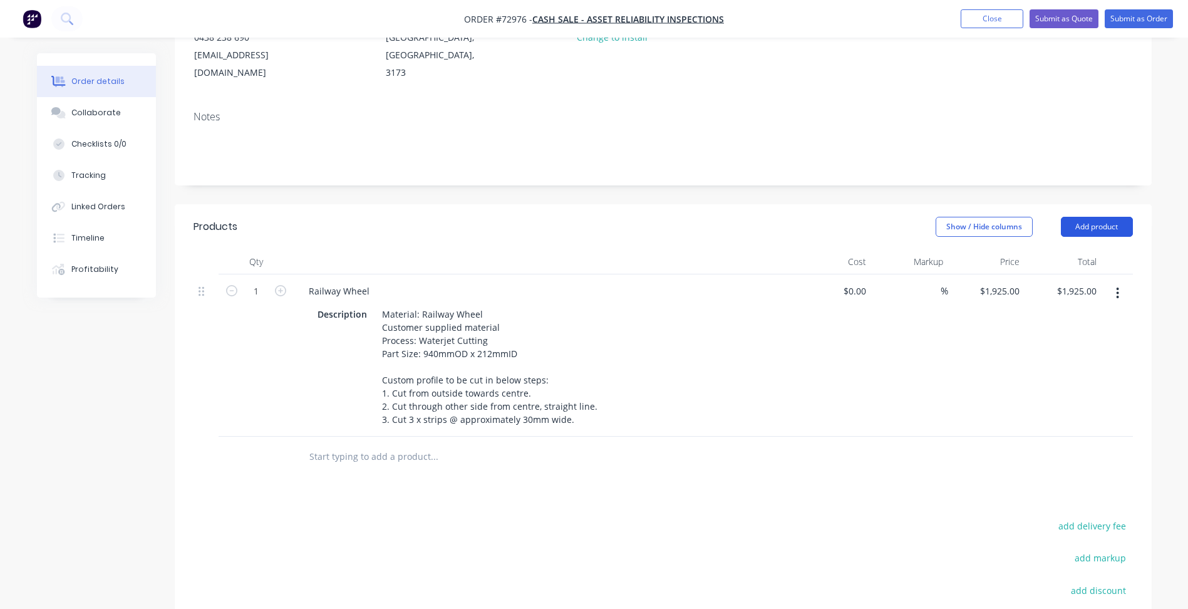
click at [1095, 231] on button "Add product" at bounding box center [1097, 227] width 72 height 20
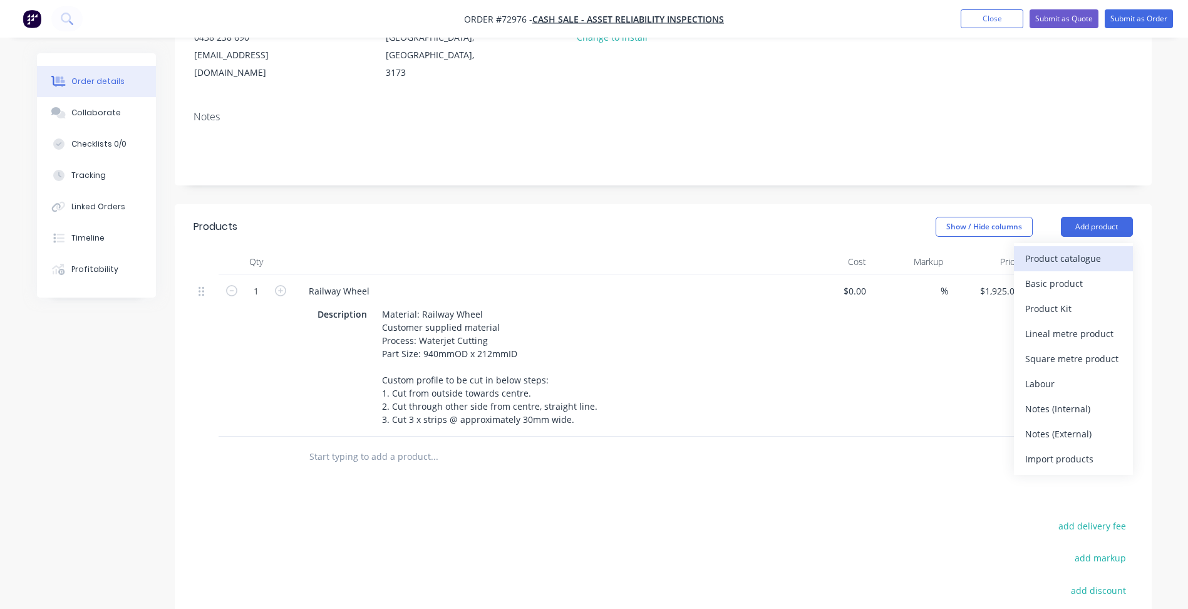
click at [1056, 267] on div "Product catalogue" at bounding box center [1074, 258] width 96 height 18
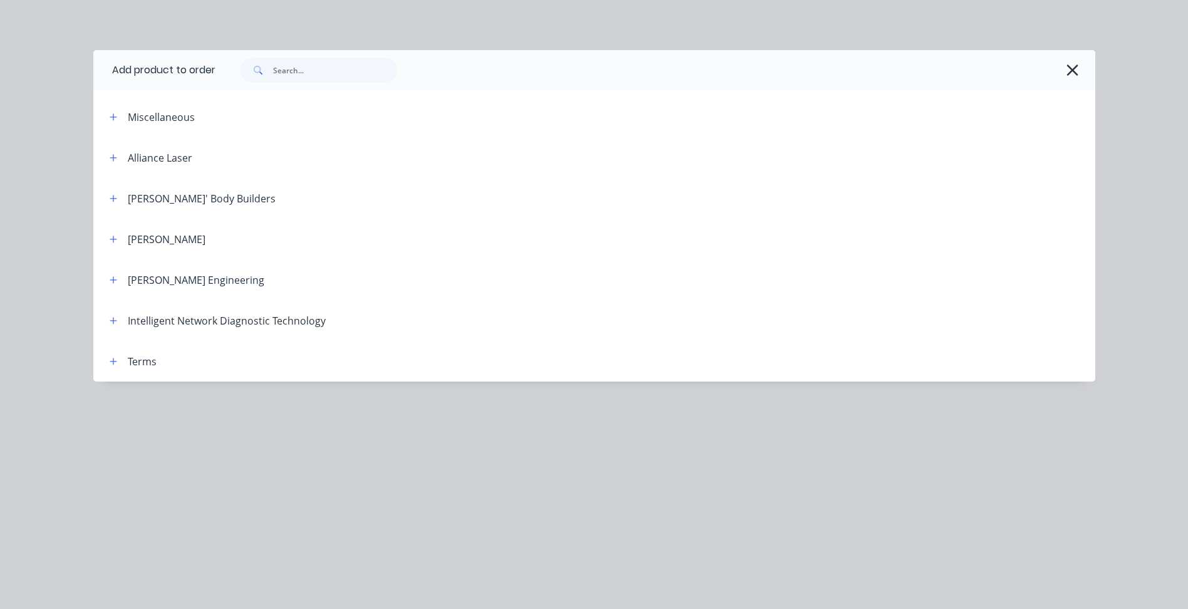
click at [106, 368] on span at bounding box center [114, 361] width 16 height 16
click at [113, 361] on icon "button" at bounding box center [113, 361] width 7 height 7
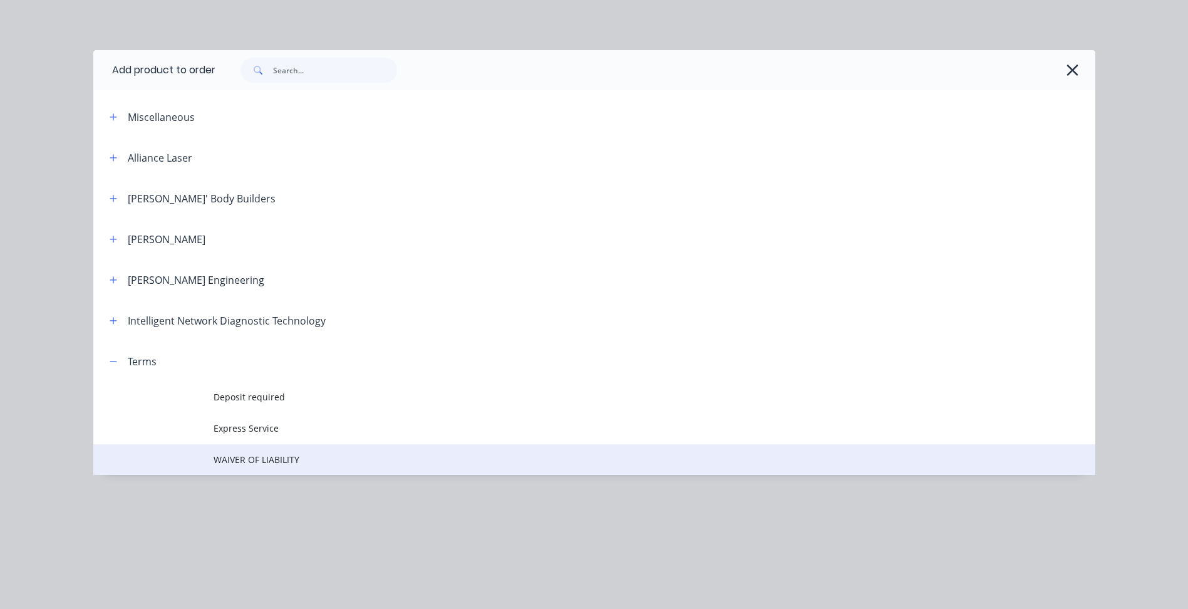
click at [264, 467] on td "WAIVER OF LIABILITY" at bounding box center [655, 459] width 882 height 31
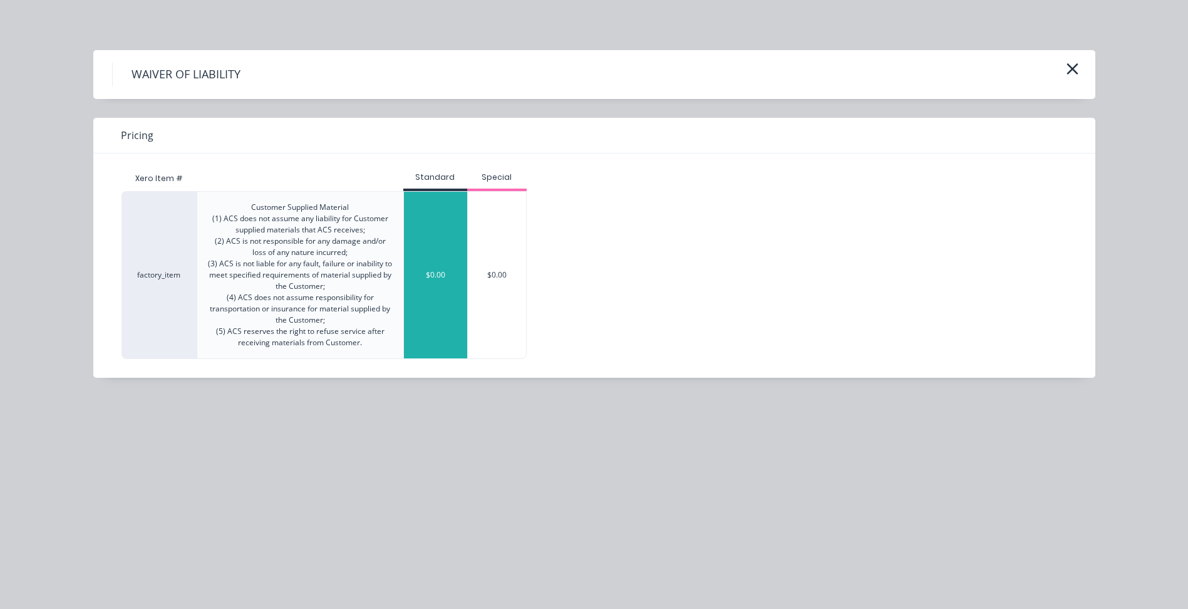
click at [432, 309] on div "$0.00" at bounding box center [435, 275] width 63 height 167
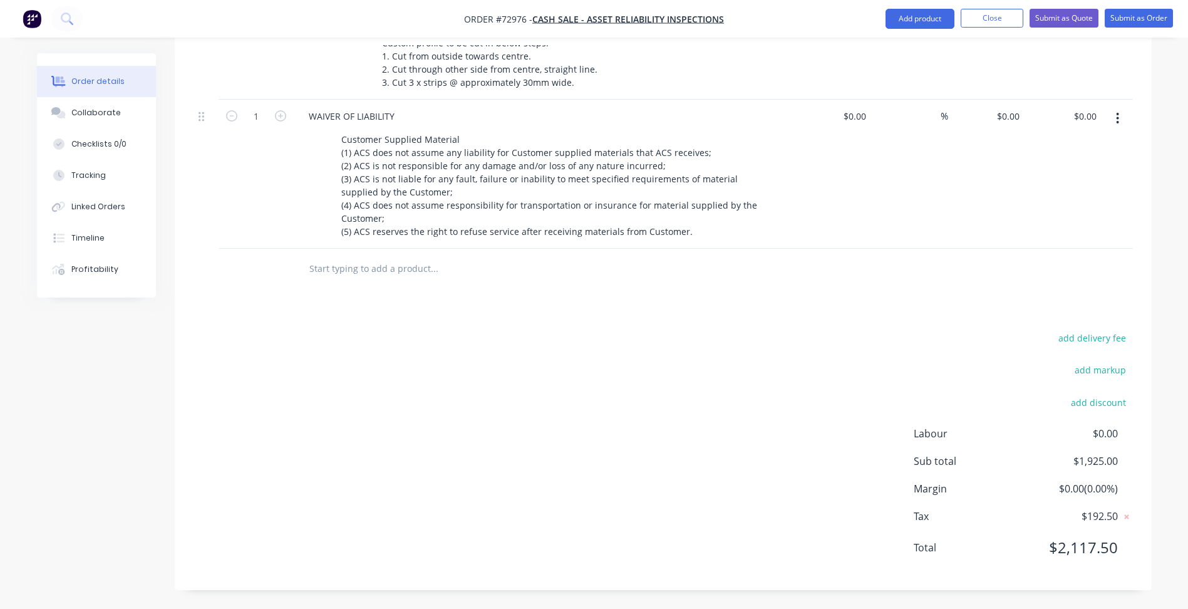
click at [509, 477] on div "add delivery fee add markup add discount Labour $0.00 Sub total $1,925.00 Margi…" at bounding box center [664, 451] width 940 height 242
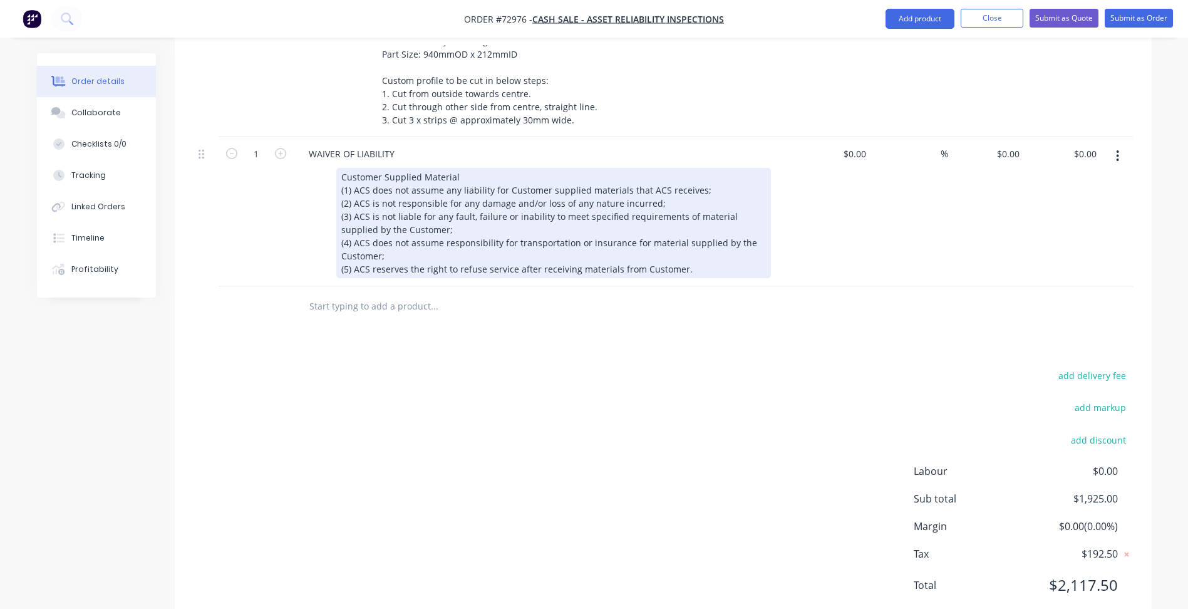
scroll to position [331, 0]
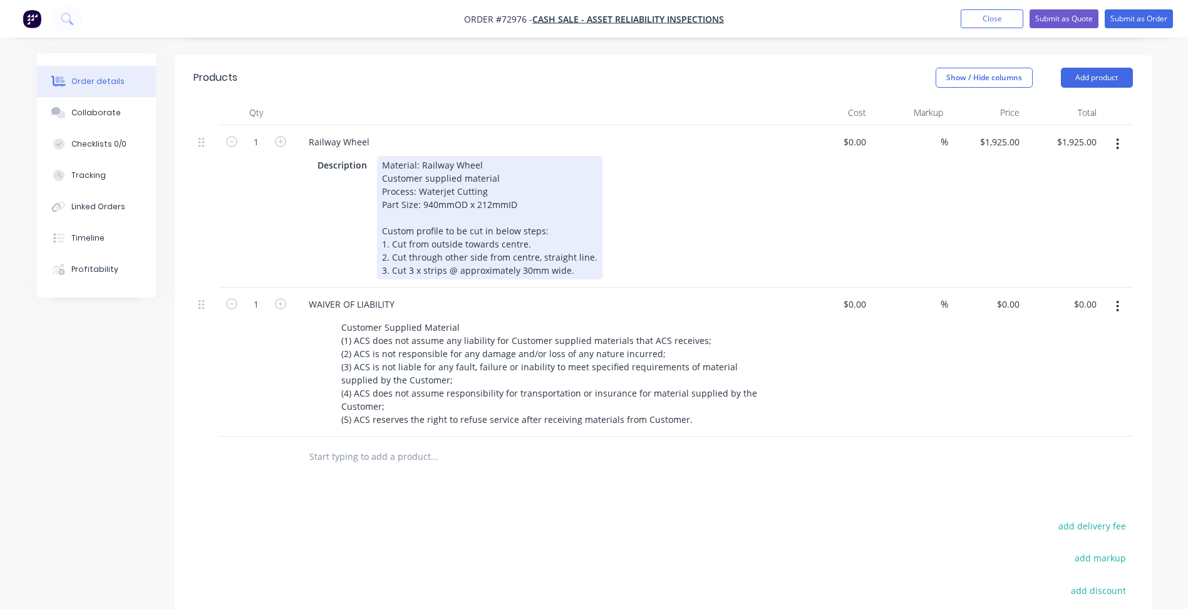
click at [579, 268] on div "Material: Railway Wheel Customer supplied material Process: Waterjet Cutting Pa…" at bounding box center [490, 217] width 226 height 123
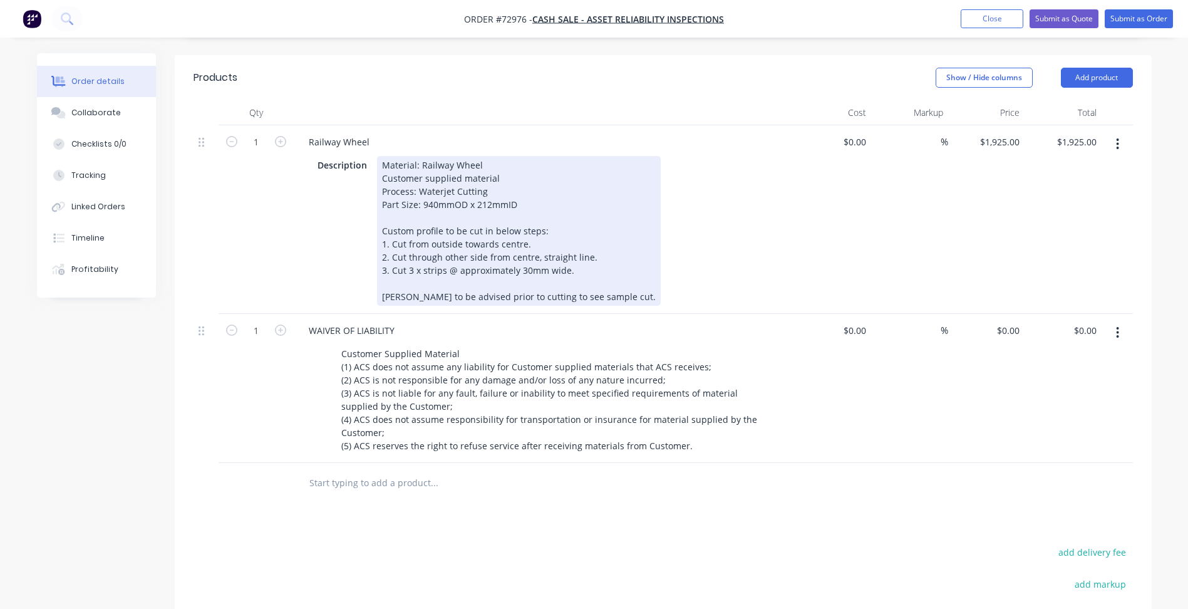
click at [581, 293] on div "Material: Railway Wheel Customer supplied material Process: Waterjet Cutting Pa…" at bounding box center [519, 231] width 284 height 150
click at [610, 298] on div "Material: Railway Wheel Customer supplied material Process: Waterjet Cutting Pa…" at bounding box center [519, 231] width 284 height 150
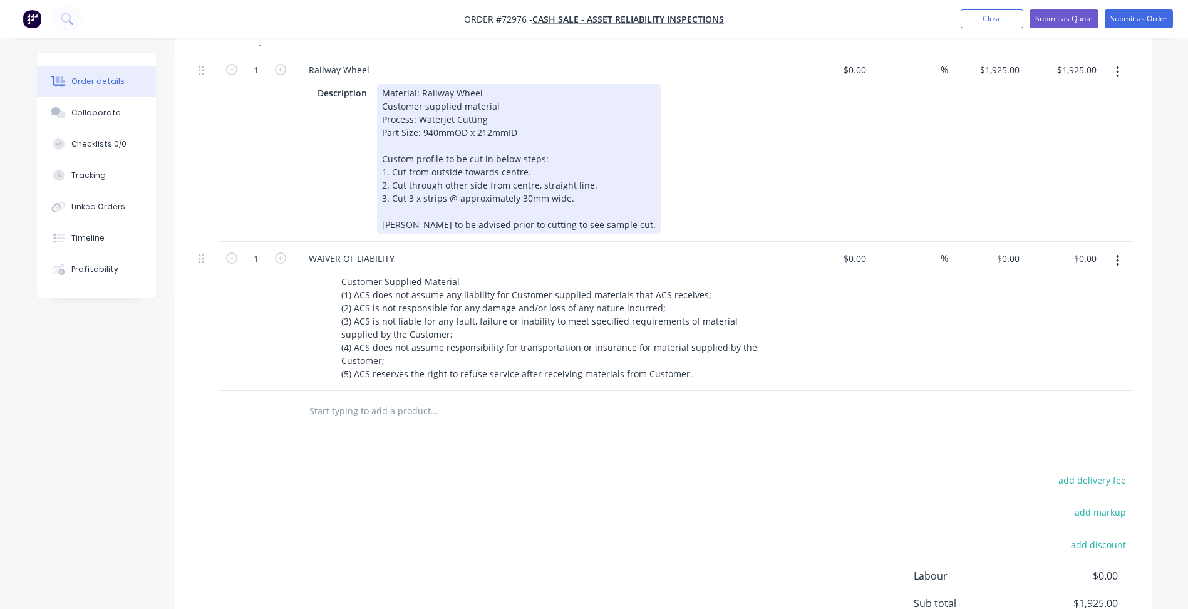
scroll to position [519, 0]
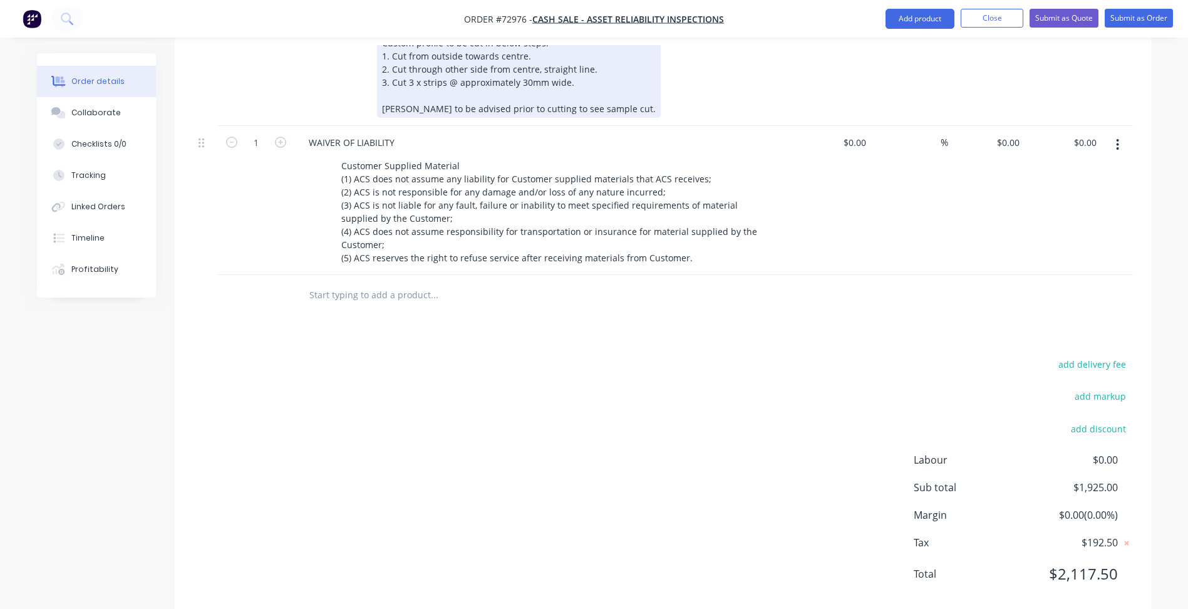
click at [611, 112] on div "Material: Railway Wheel Customer supplied material Process: Waterjet Cutting Pa…" at bounding box center [519, 43] width 284 height 150
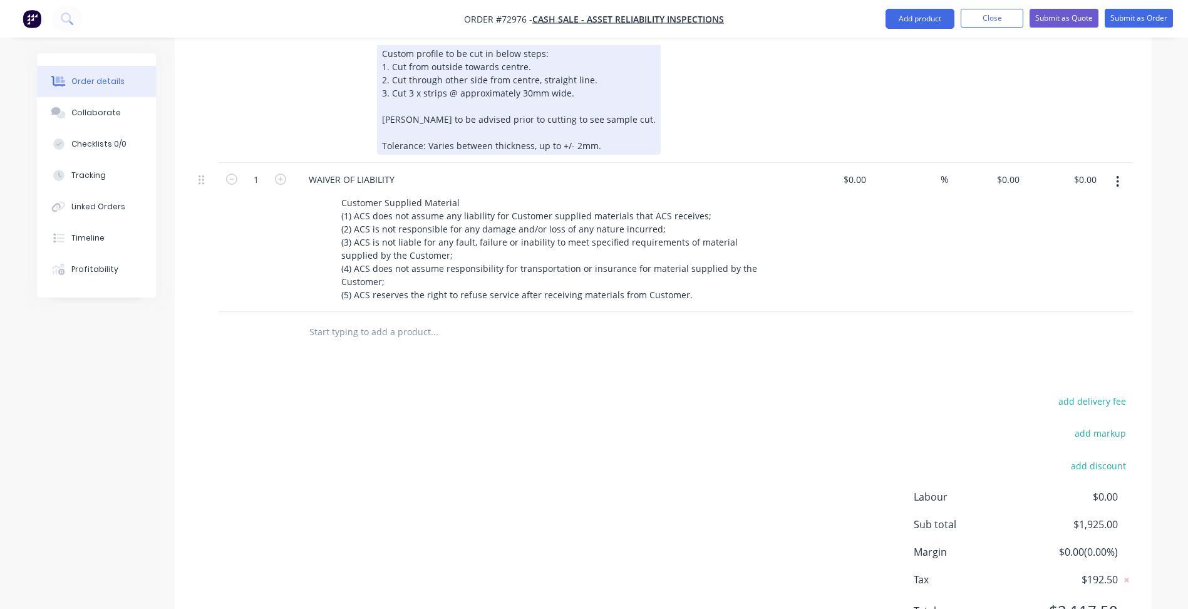
scroll to position [268, 0]
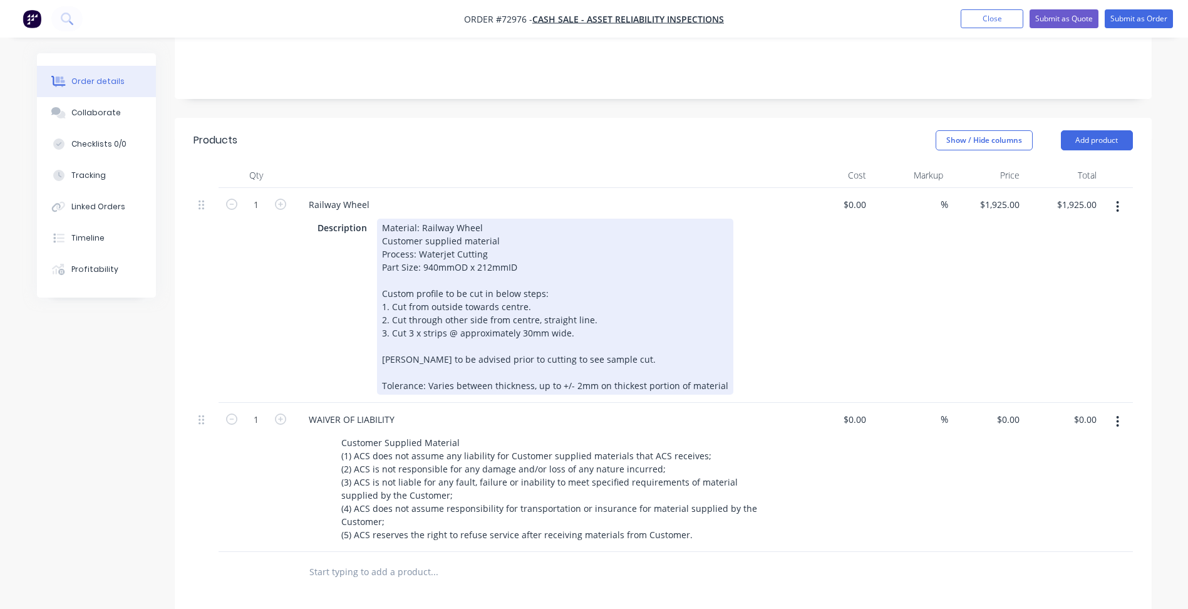
click at [594, 388] on div "Material: Railway Wheel Customer supplied material Process: Waterjet Cutting Pa…" at bounding box center [555, 307] width 356 height 176
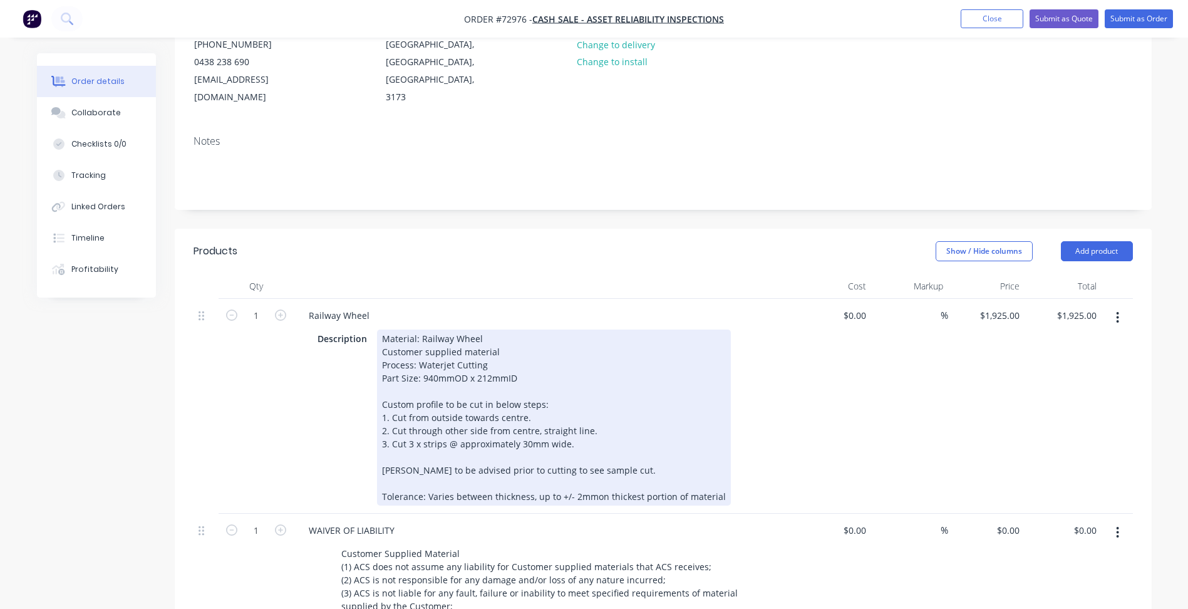
scroll to position [18, 0]
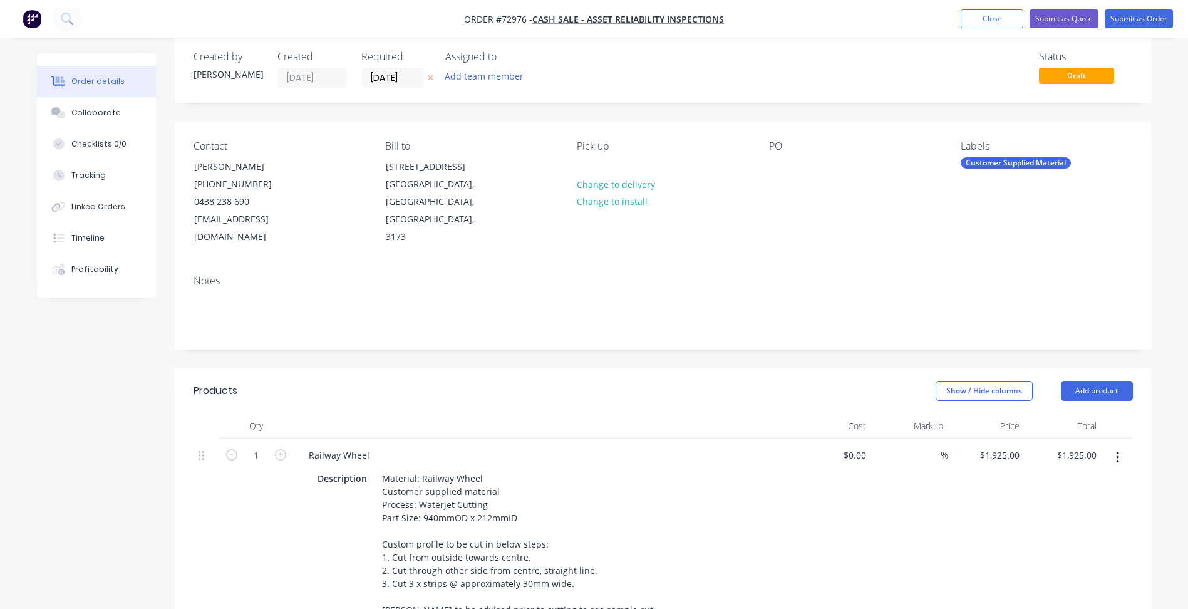
click at [603, 368] on header "Products Show / Hide columns Add product" at bounding box center [663, 390] width 977 height 45
click at [982, 21] on button "Close" at bounding box center [992, 18] width 63 height 19
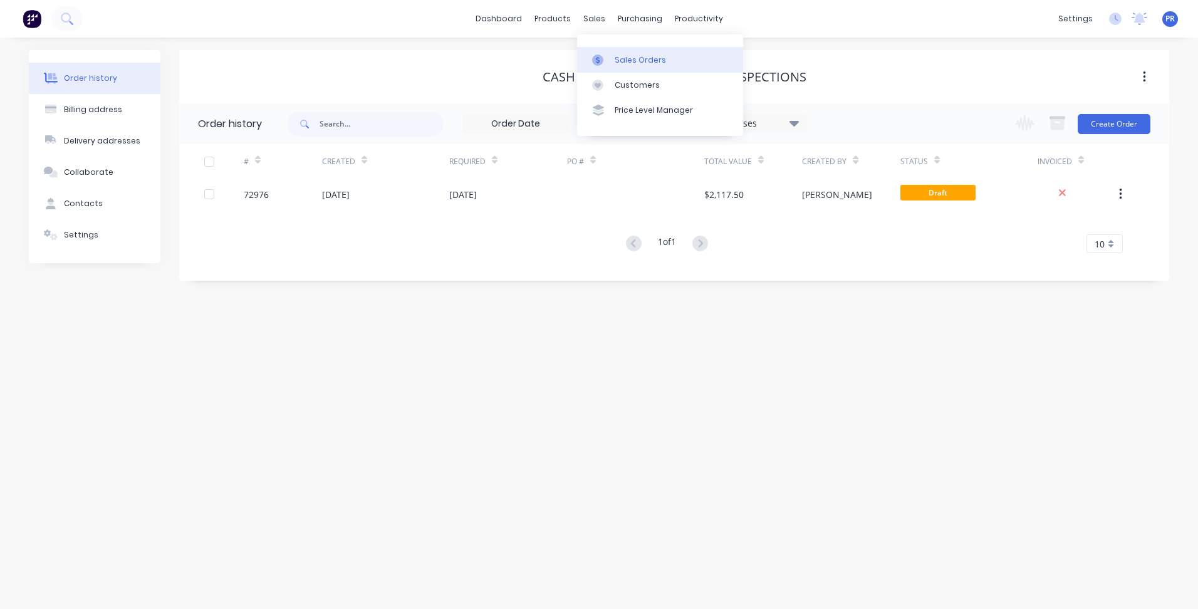
click at [615, 49] on link "Sales Orders" at bounding box center [660, 59] width 166 height 25
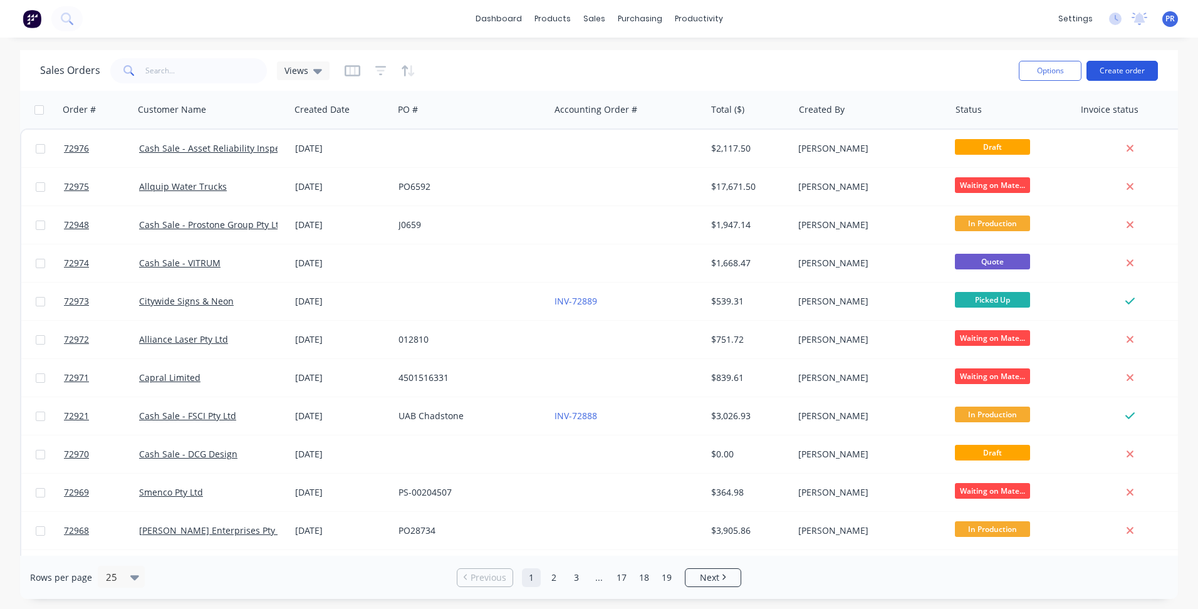
click at [1126, 67] on button "Create order" at bounding box center [1121, 71] width 71 height 20
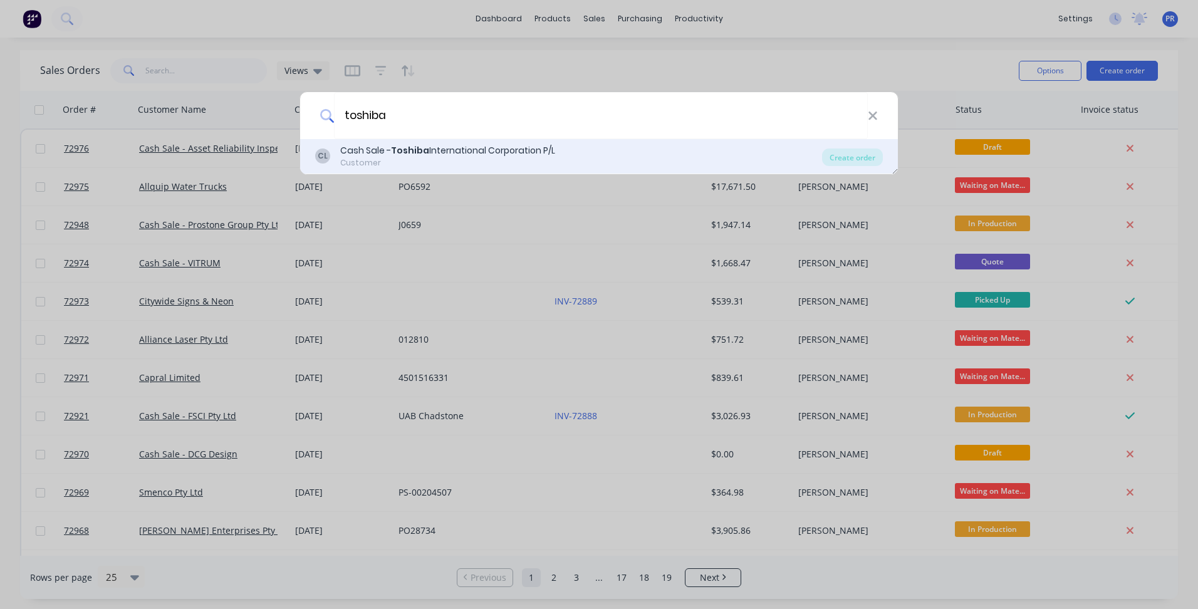
type input "toshiba"
click at [420, 164] on div "Customer" at bounding box center [447, 162] width 215 height 11
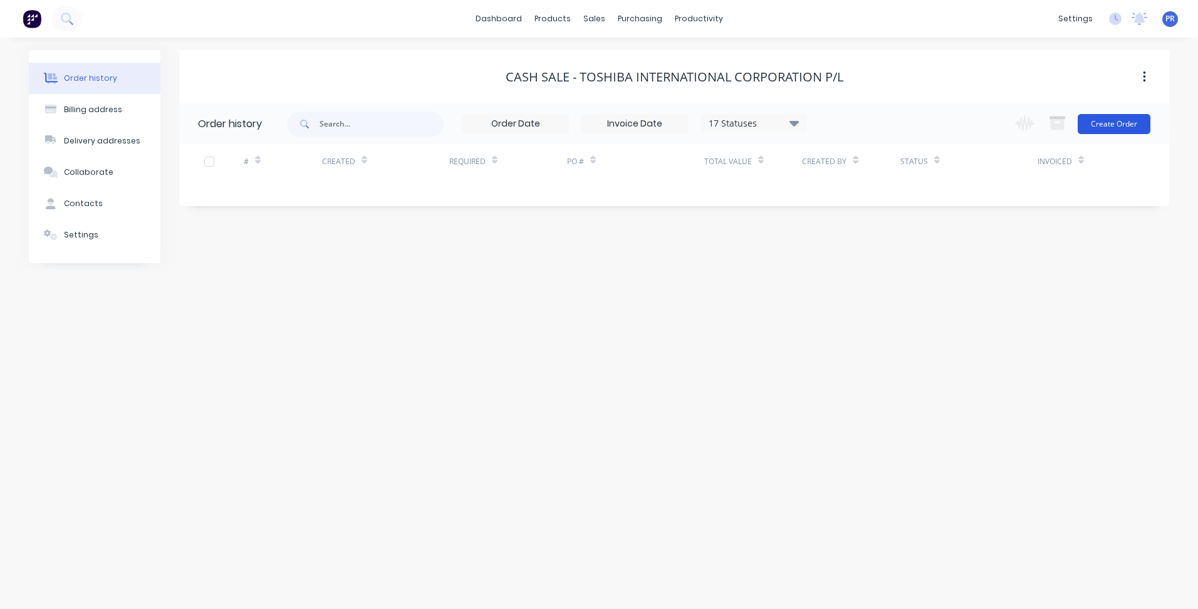
click at [1129, 121] on button "Create Order" at bounding box center [1114, 124] width 73 height 20
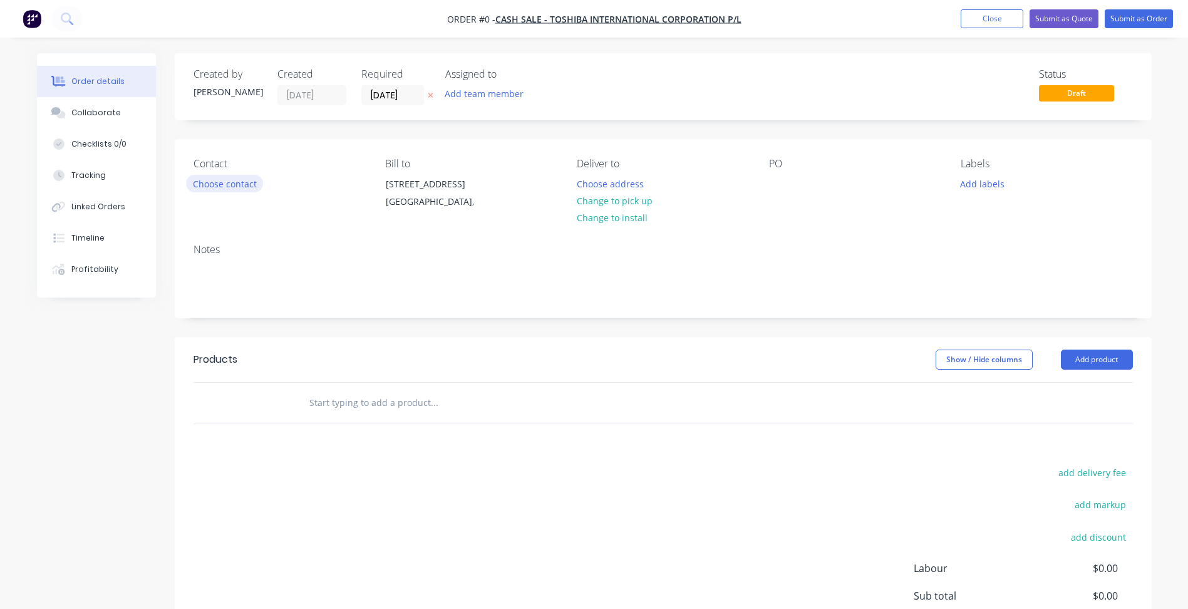
click at [256, 181] on button "Choose contact" at bounding box center [224, 183] width 77 height 17
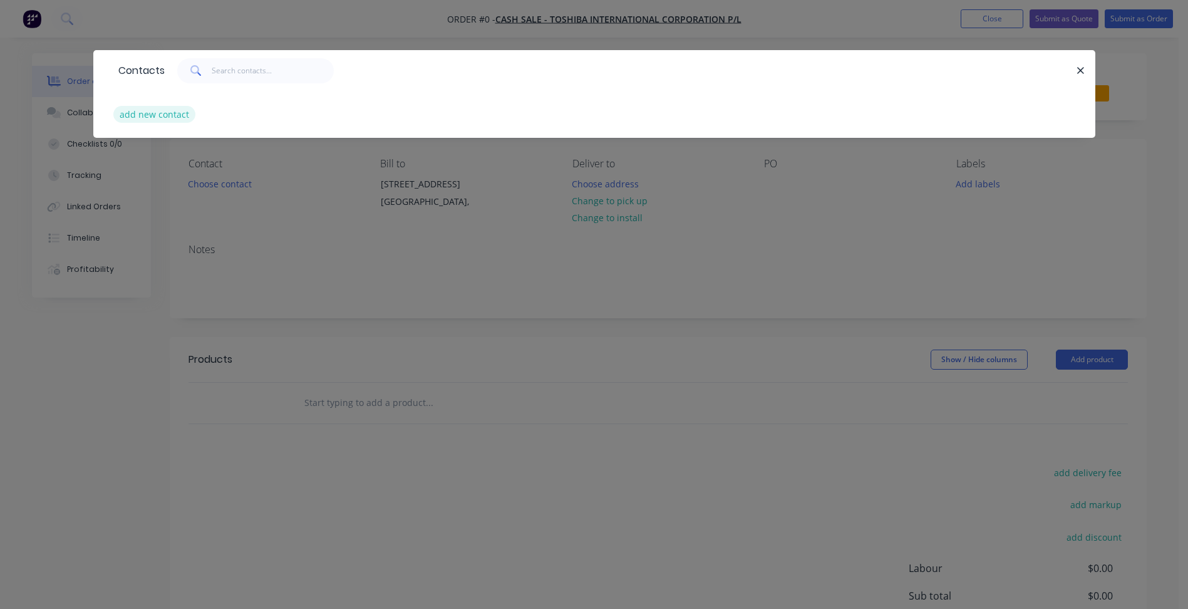
click at [160, 118] on button "add new contact" at bounding box center [154, 114] width 83 height 17
select select "AU"
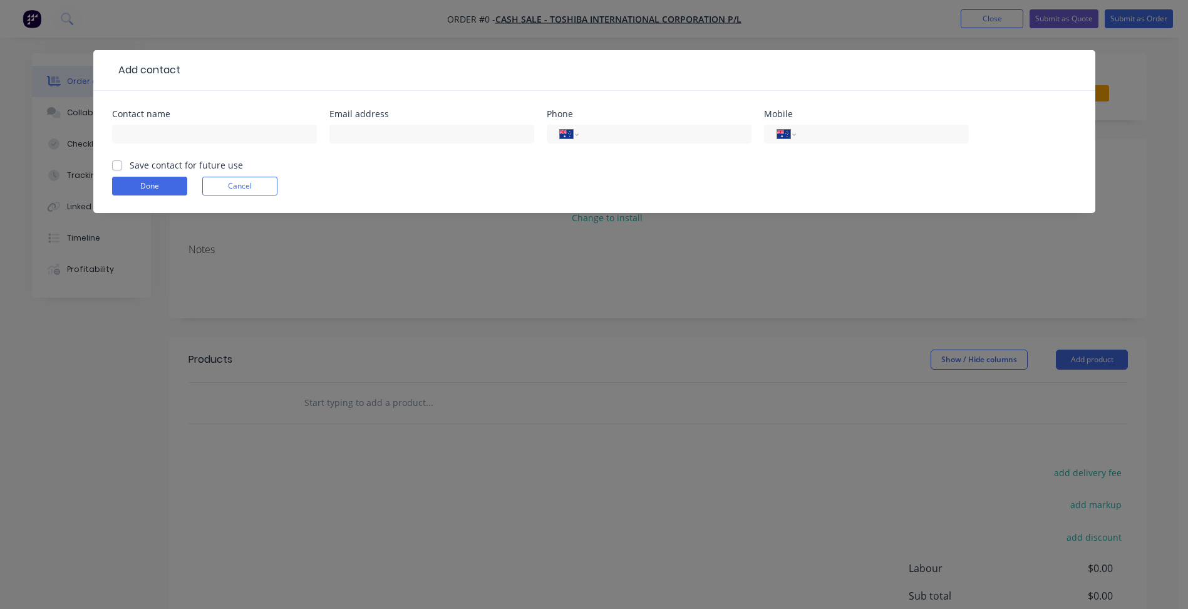
click at [202, 118] on div "Contact name" at bounding box center [214, 114] width 205 height 9
click at [175, 132] on input "text" at bounding box center [214, 134] width 205 height 19
paste input "[PERSON_NAME] <[PERSON_NAME][EMAIL_ADDRESS][DOMAIN_NAME]>"
type input "[PERSON_NAME] <[PERSON_NAME][EMAIL_ADDRESS][DOMAIN_NAME]>"
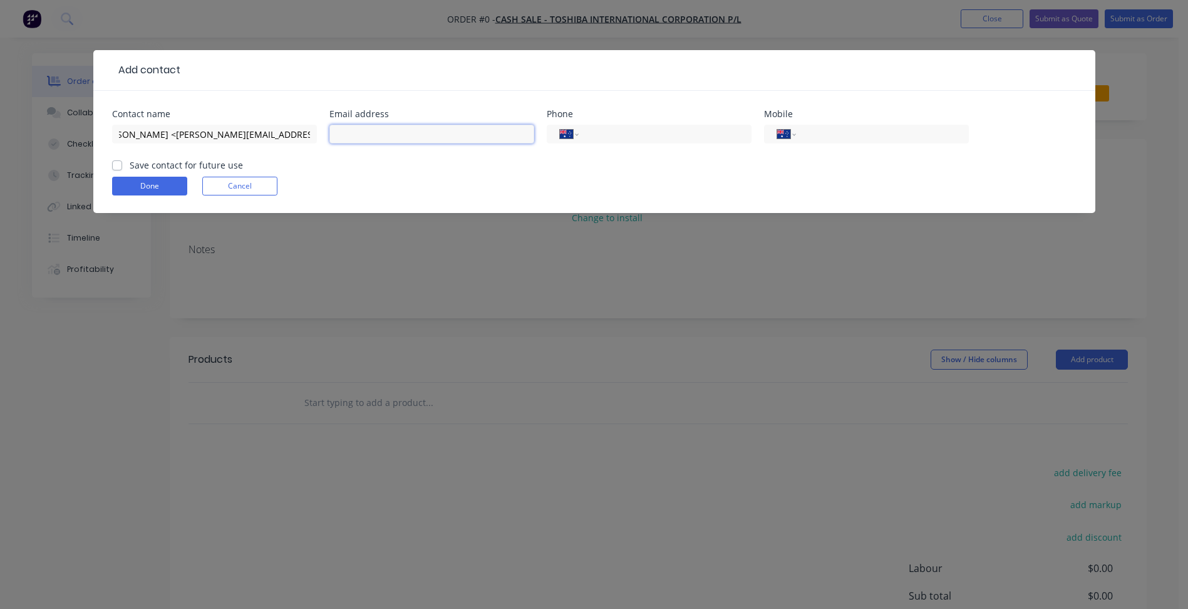
click at [416, 129] on input "text" at bounding box center [432, 134] width 205 height 19
paste input "[PERSON_NAME] <[PERSON_NAME][EMAIL_ADDRESS][DOMAIN_NAME]>"
drag, startPoint x: 387, startPoint y: 134, endPoint x: 176, endPoint y: 113, distance: 212.2
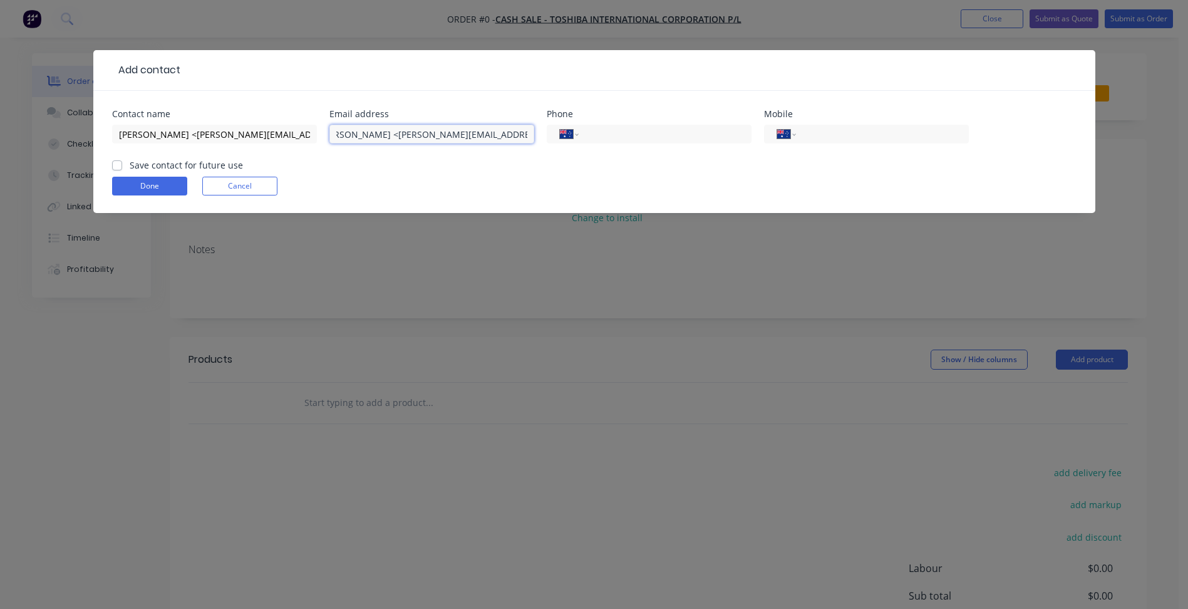
click at [179, 112] on div "Contact name [PERSON_NAME] <[PERSON_NAME][EMAIL_ADDRESS][DOMAIN_NAME]> Email ad…" at bounding box center [594, 134] width 965 height 49
type input "[PERSON_NAME][EMAIL_ADDRESS][DOMAIN_NAME]"
drag, startPoint x: 180, startPoint y: 135, endPoint x: 504, endPoint y: 138, distance: 323.9
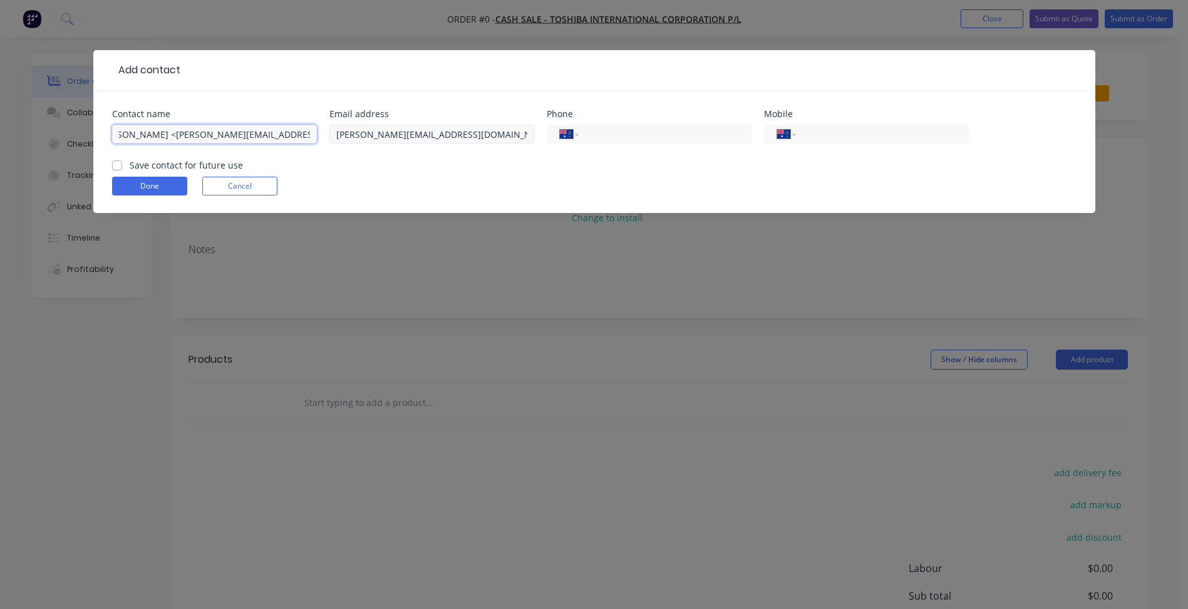
click at [504, 138] on div "Contact name [PERSON_NAME] <[PERSON_NAME][EMAIL_ADDRESS][DOMAIN_NAME]> Email ad…" at bounding box center [594, 134] width 965 height 49
type input "[PERSON_NAME]"
click at [626, 130] on input "tel" at bounding box center [663, 134] width 150 height 14
type input "[PHONE_NUMBER]"
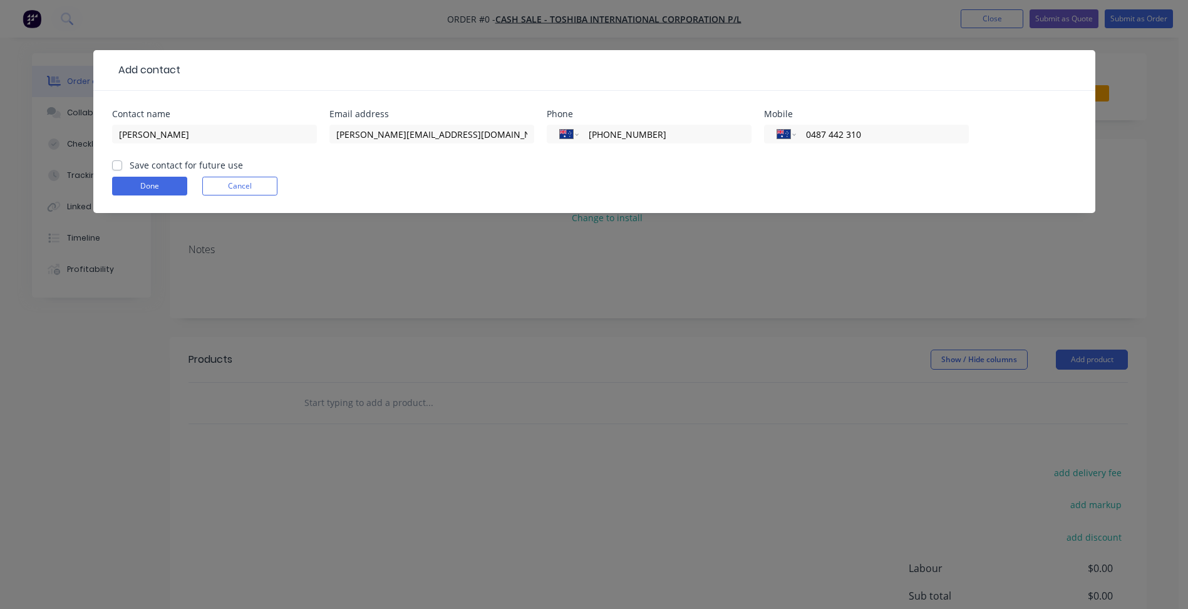
type input "0487 442 310"
click at [130, 169] on label "Save contact for future use" at bounding box center [186, 164] width 113 height 13
click at [117, 169] on input "Save contact for future use" at bounding box center [117, 164] width 10 height 12
checkbox input "true"
click at [147, 184] on button "Done" at bounding box center [149, 186] width 75 height 19
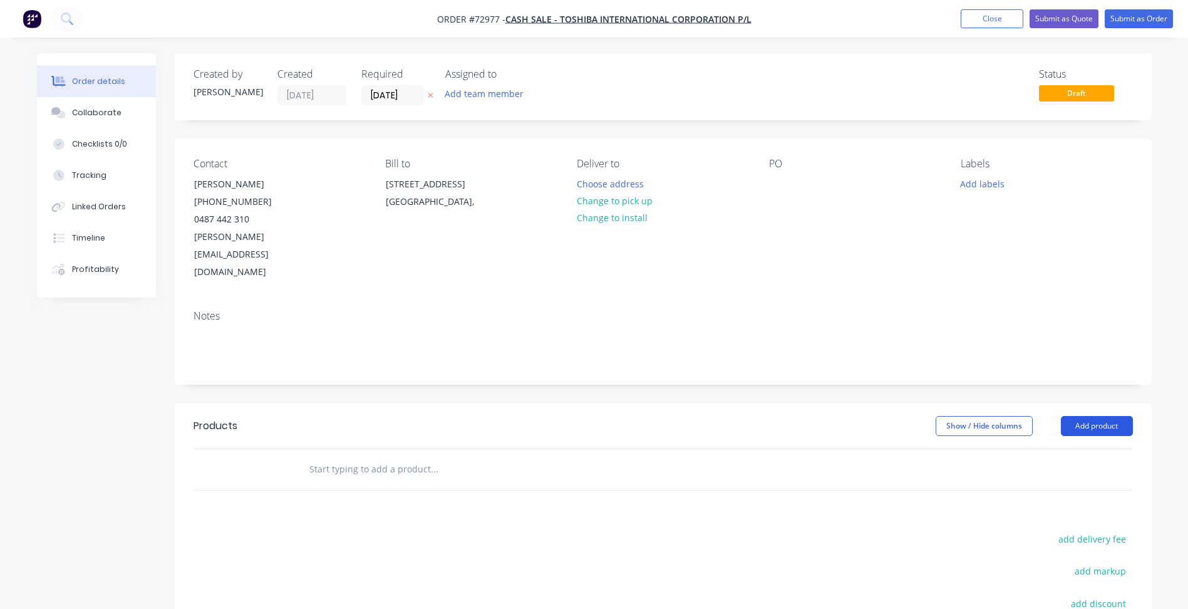
click at [1086, 416] on button "Add product" at bounding box center [1097, 426] width 72 height 20
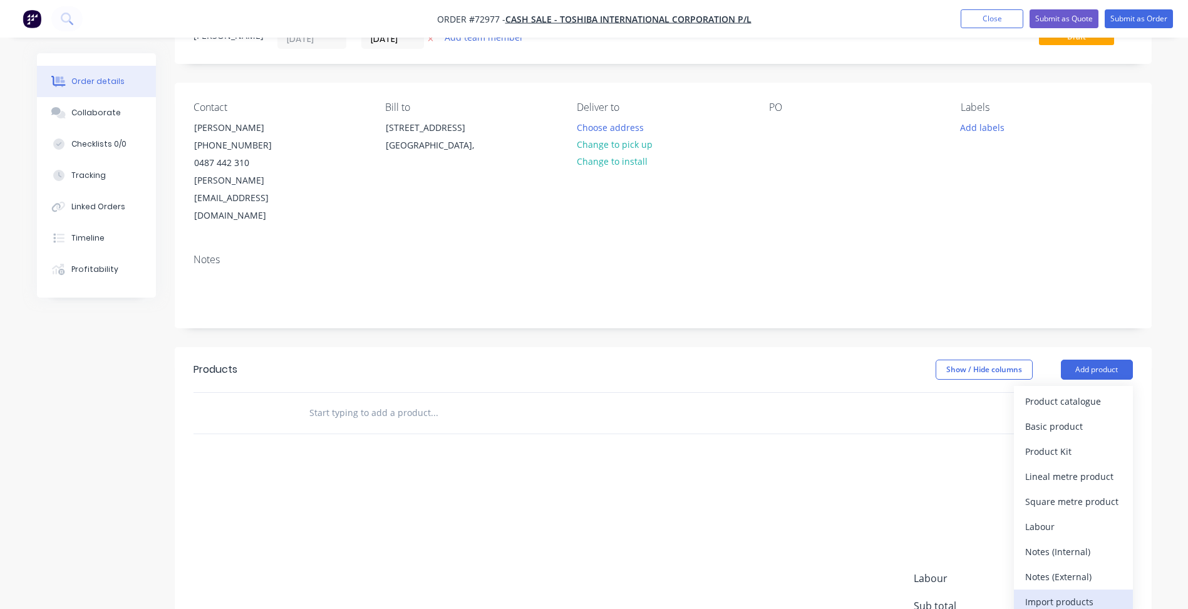
scroll to position [63, 0]
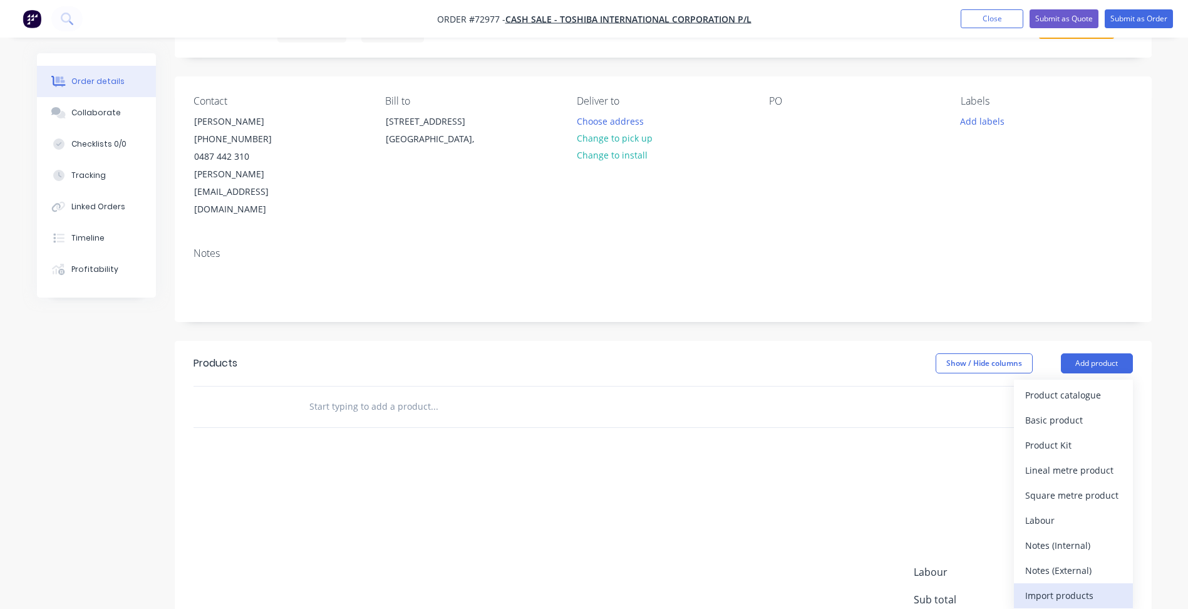
click at [1053, 586] on div "Import products" at bounding box center [1074, 595] width 96 height 18
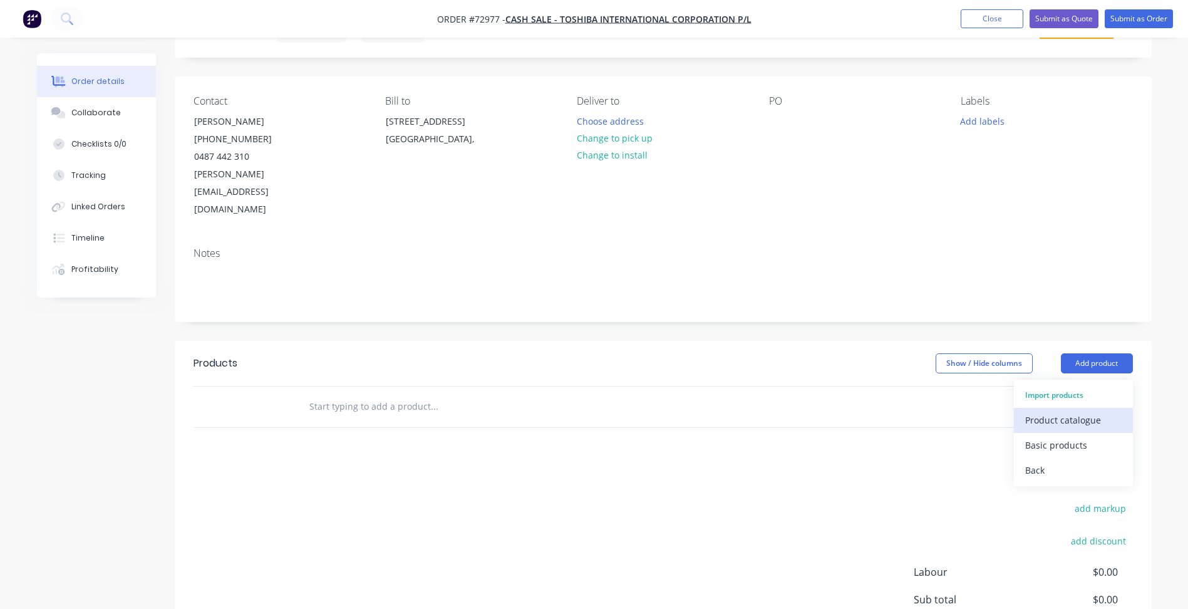
click at [1063, 411] on div "Product catalogue" at bounding box center [1074, 420] width 96 height 18
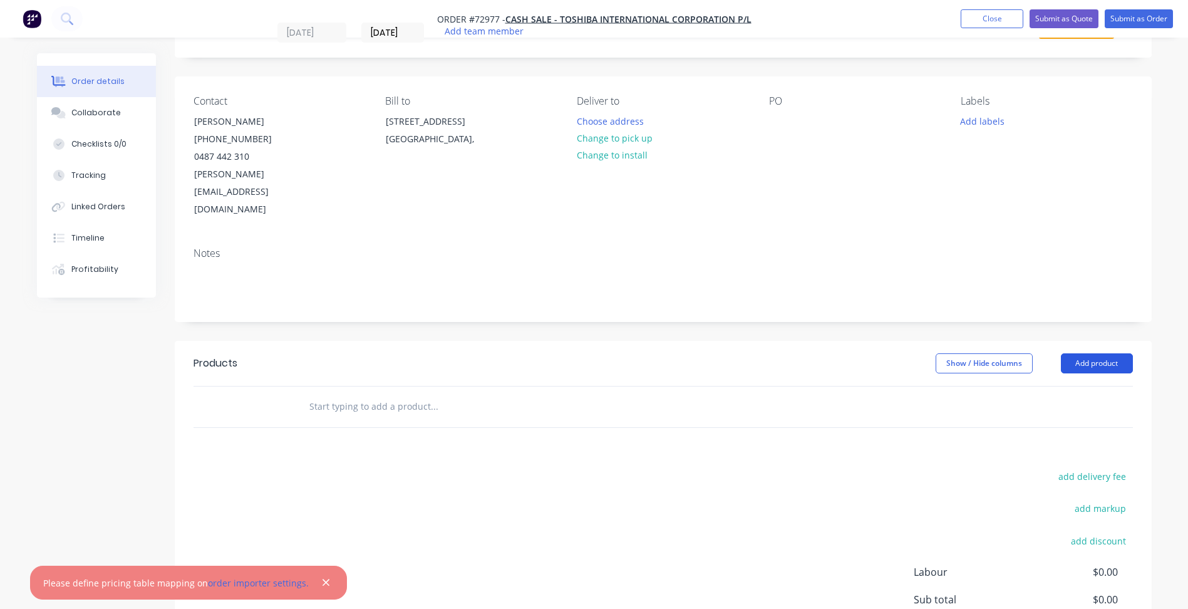
click at [1079, 353] on button "Add product" at bounding box center [1097, 363] width 72 height 20
click at [1058, 436] on div "Basic products" at bounding box center [1074, 445] width 96 height 18
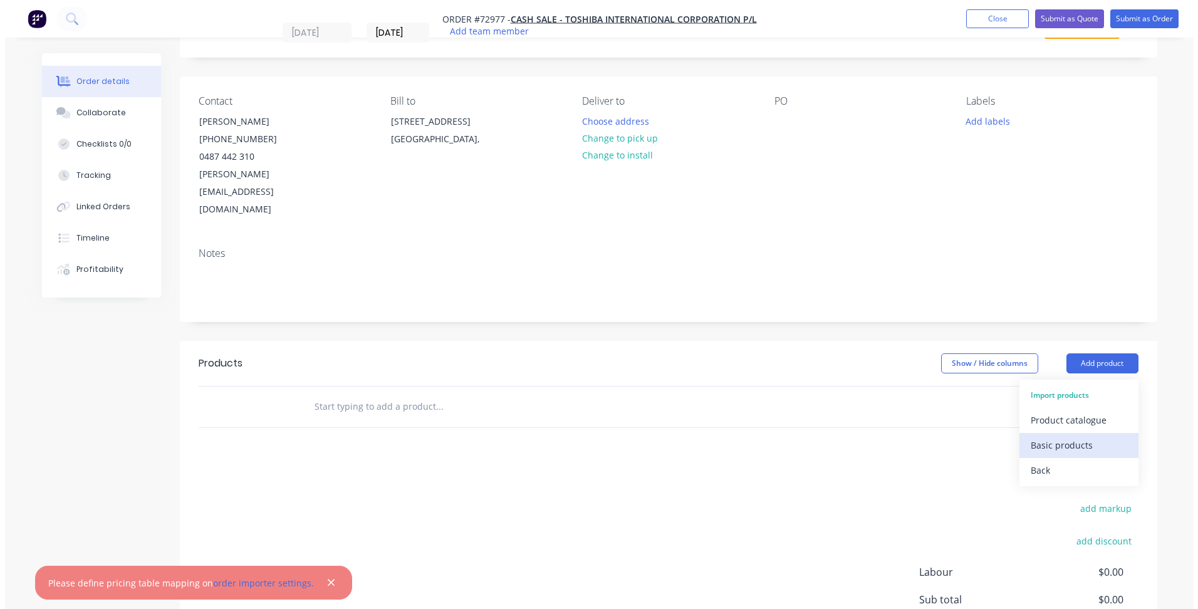
scroll to position [0, 0]
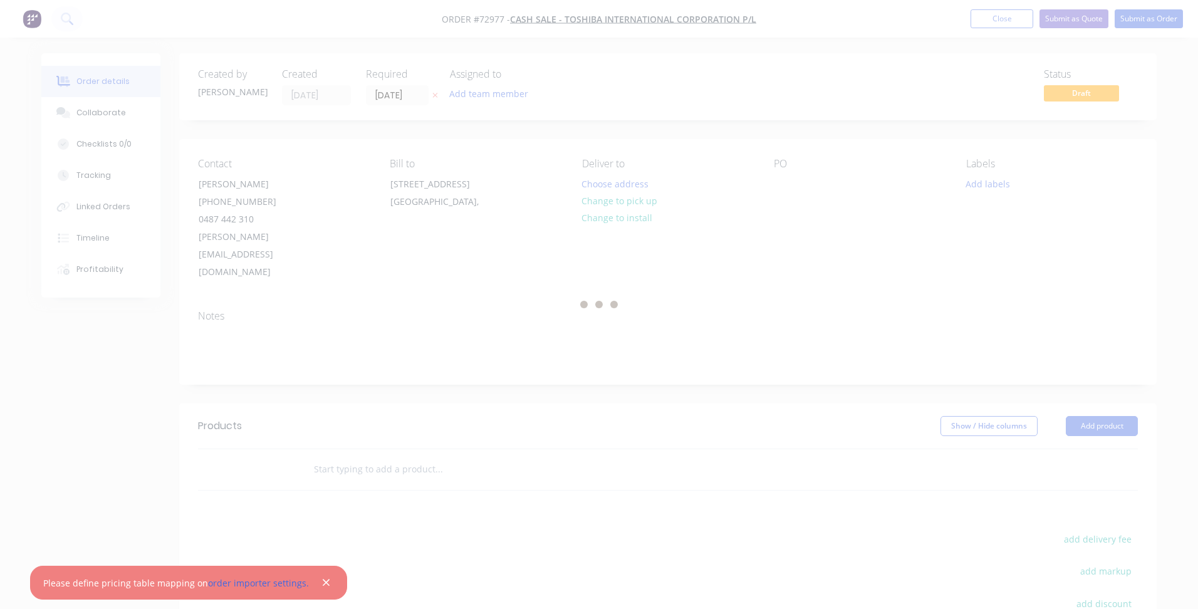
click at [323, 586] on icon "button" at bounding box center [326, 582] width 7 height 7
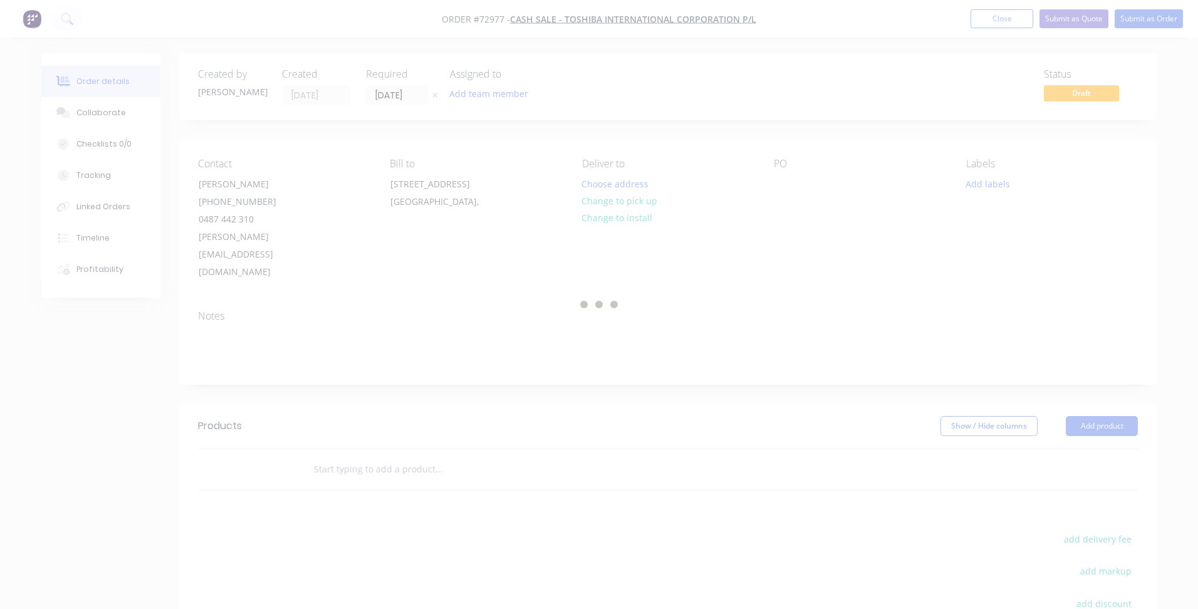
click at [760, 421] on div at bounding box center [599, 304] width 1198 height 609
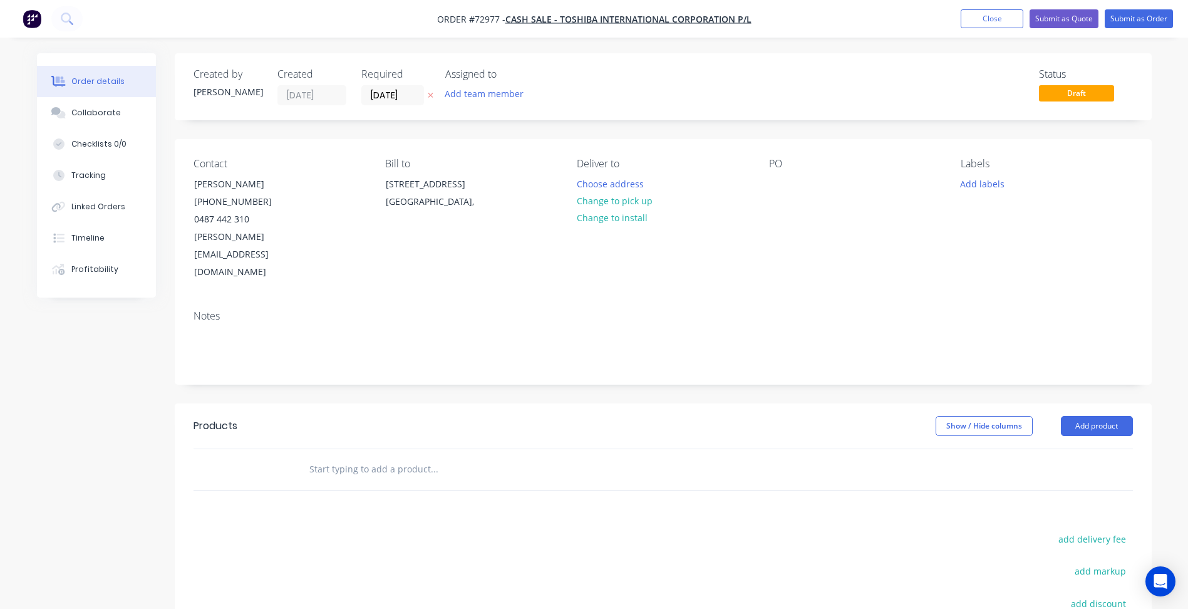
click at [434, 344] on div "Notes" at bounding box center [663, 342] width 977 height 84
click at [967, 20] on button "Close" at bounding box center [992, 18] width 63 height 19
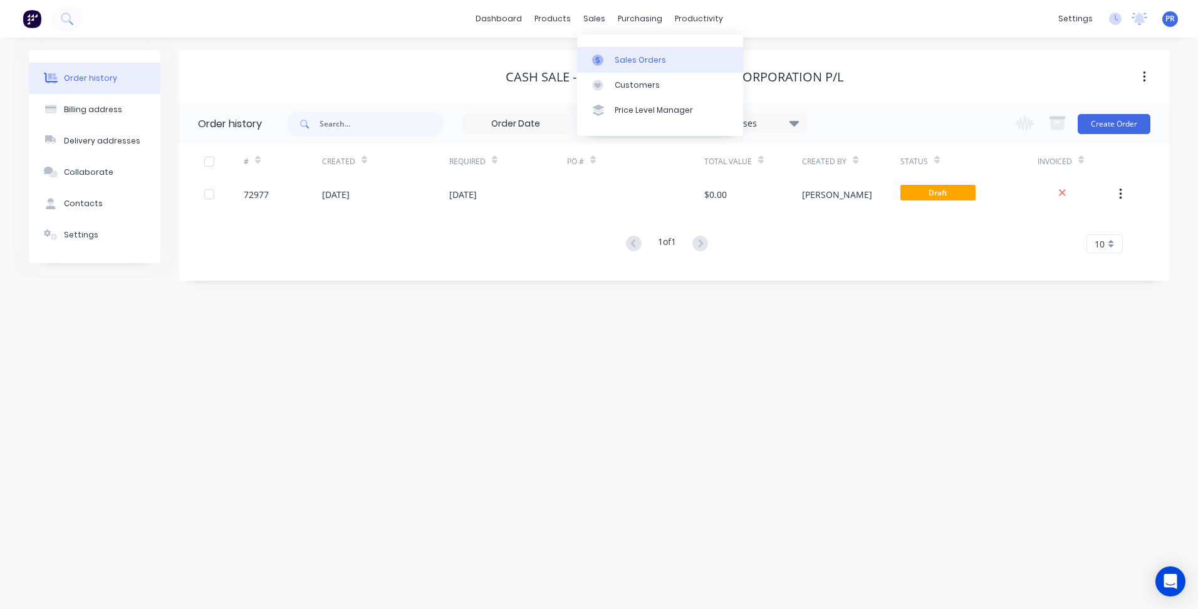
click at [610, 64] on div at bounding box center [601, 60] width 19 height 11
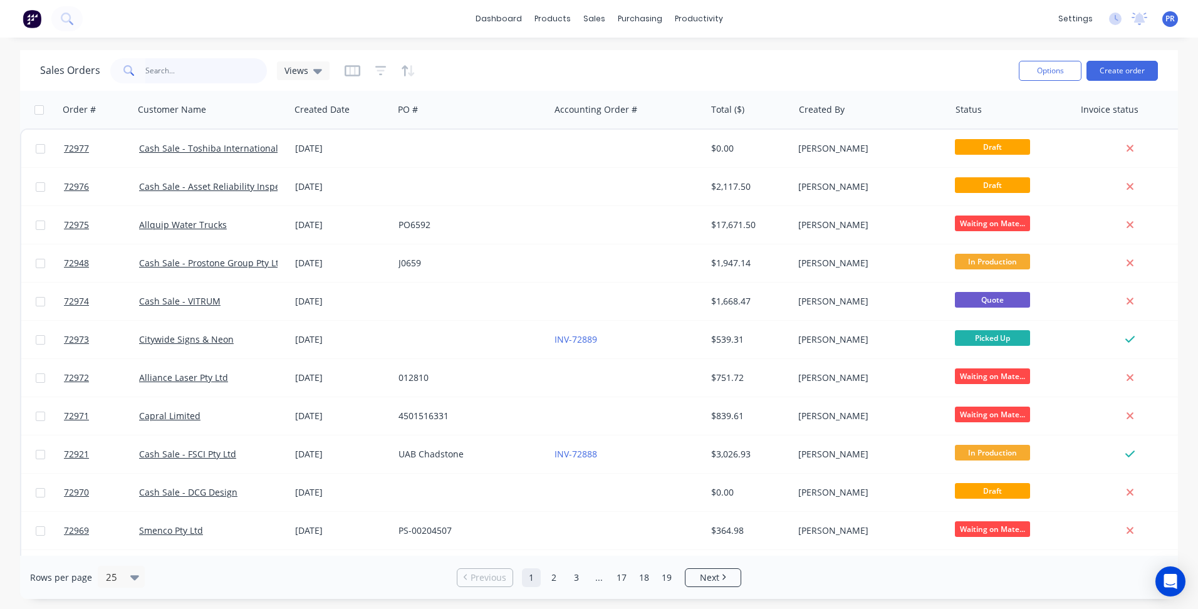
click at [181, 73] on input "text" at bounding box center [206, 70] width 122 height 25
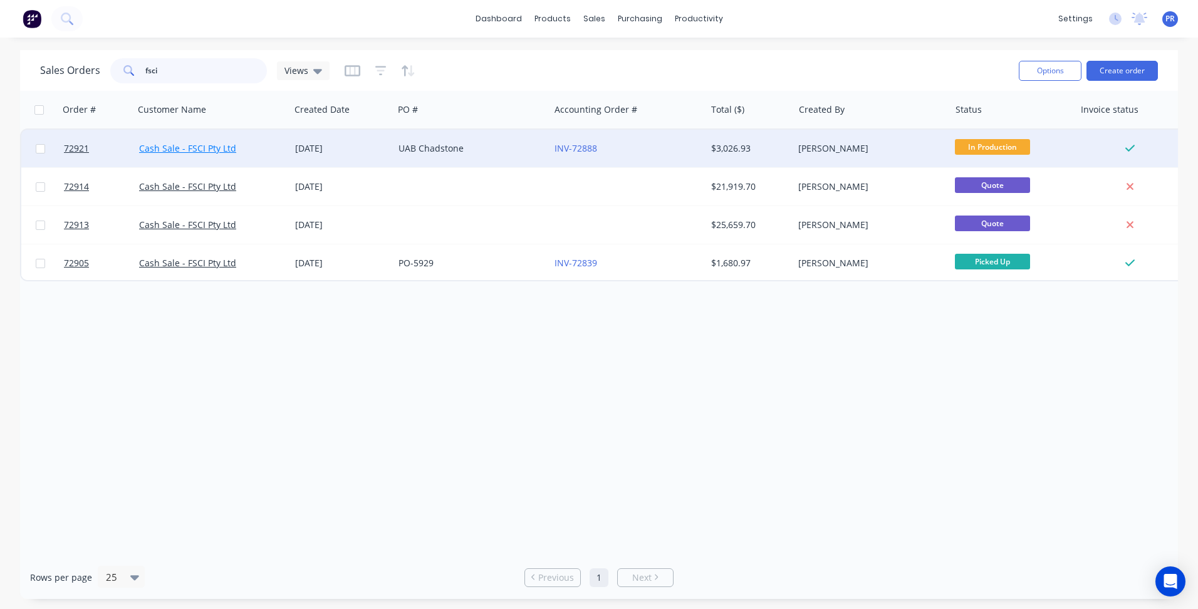
type input "fsci"
click at [206, 143] on link "Cash Sale - FSCI Pty Ltd" at bounding box center [187, 148] width 97 height 12
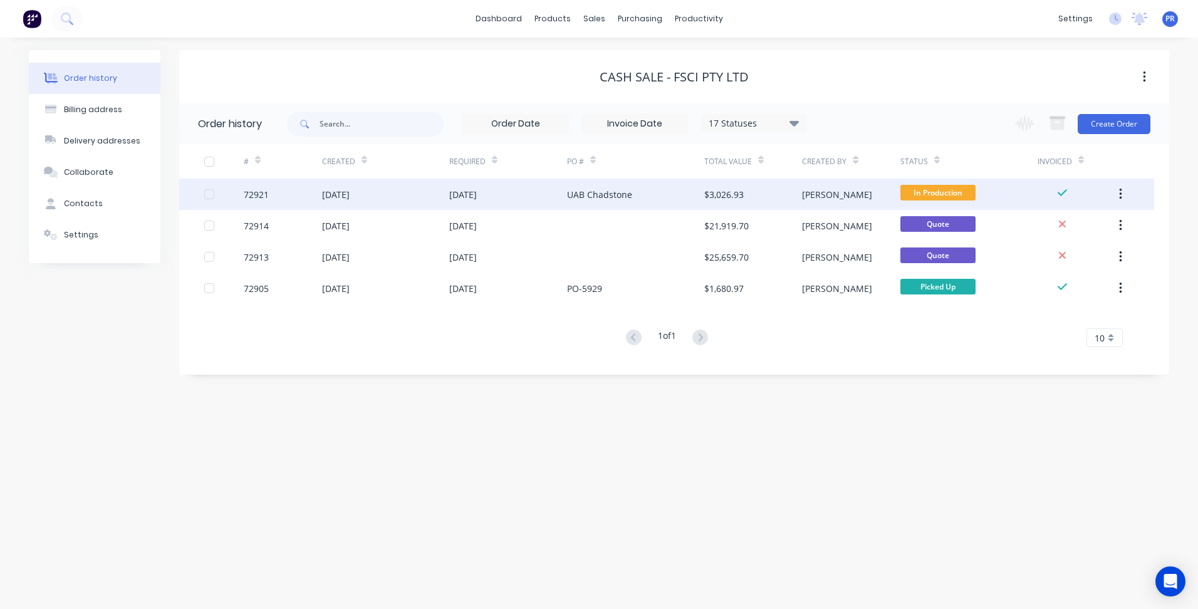
click at [412, 195] on div "[DATE]" at bounding box center [385, 194] width 127 height 31
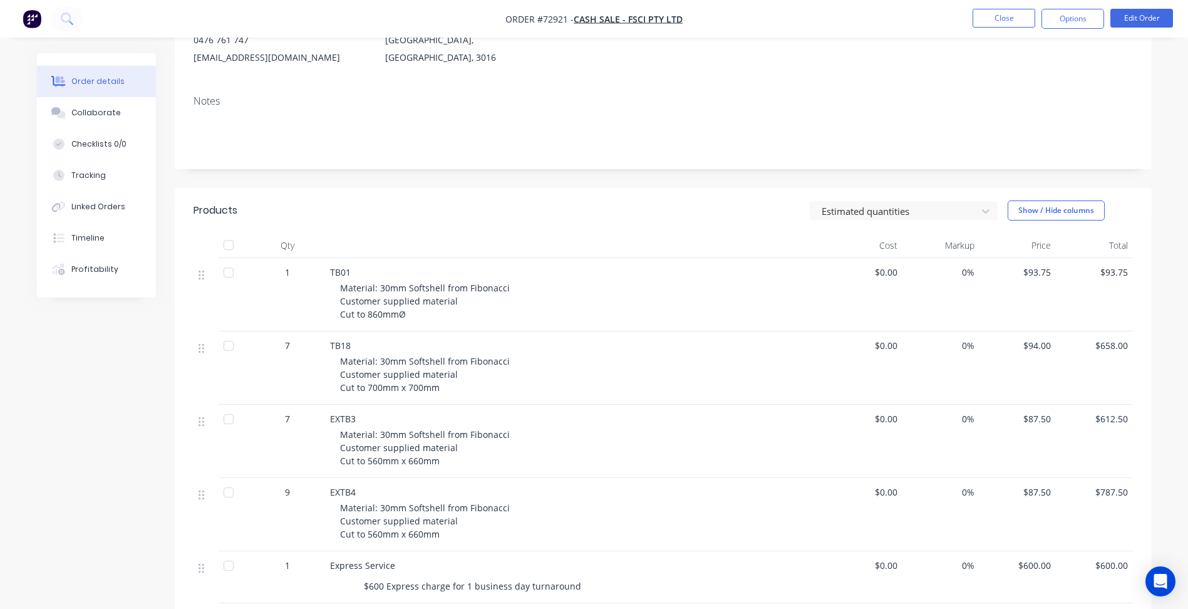
scroll to position [313, 0]
